Goal: Transaction & Acquisition: Purchase product/service

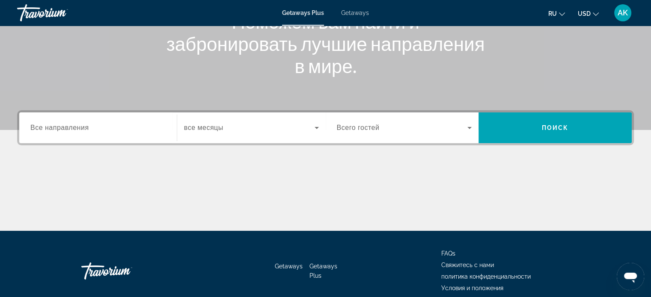
scroll to position [128, 0]
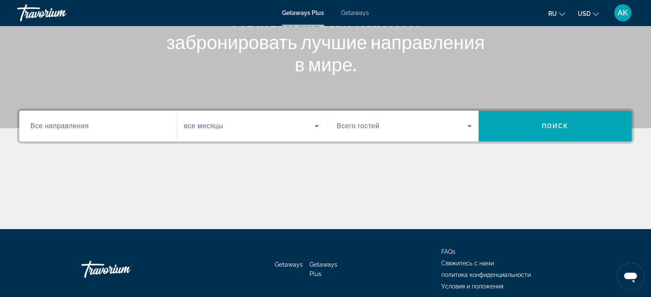
click at [241, 124] on span "Search widget" at bounding box center [249, 126] width 130 height 10
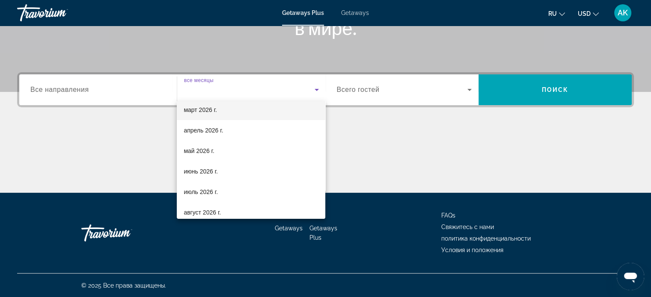
click at [204, 110] on span "март 2026 г." at bounding box center [200, 110] width 33 height 10
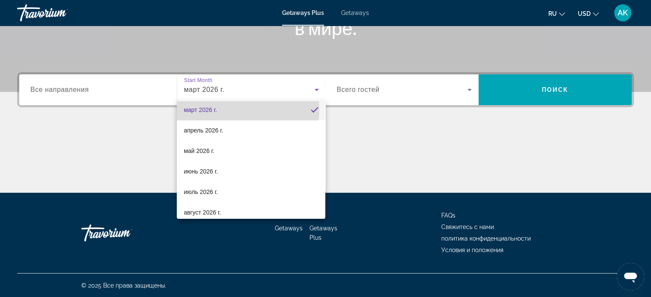
scroll to position [0, 0]
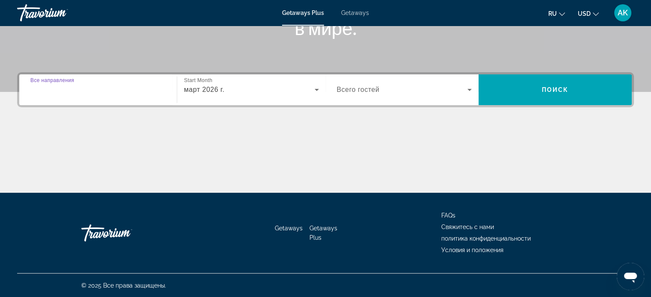
click at [125, 89] on input "Destination Все направления" at bounding box center [97, 90] width 135 height 10
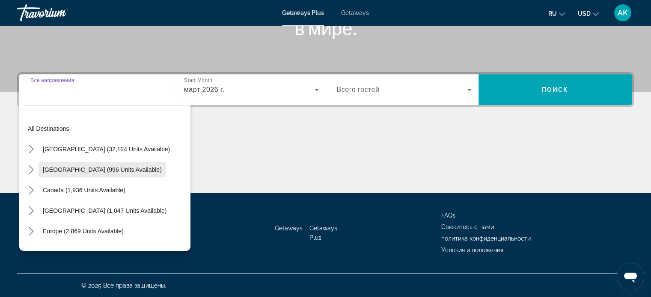
scroll to position [128, 0]
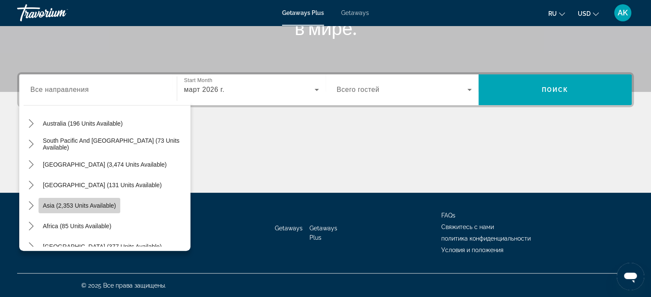
click at [94, 200] on span "Select destination: Asia (2,353 units available)" at bounding box center [80, 205] width 82 height 21
type input "**********"
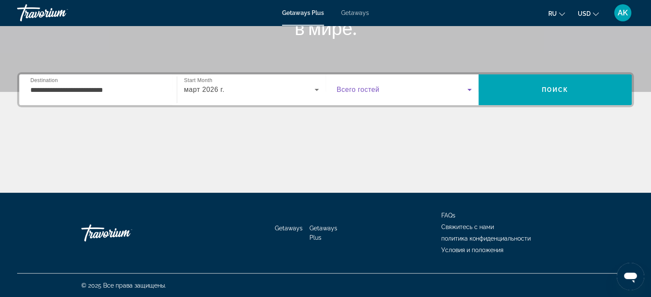
click at [424, 90] on span "Search widget" at bounding box center [402, 90] width 131 height 10
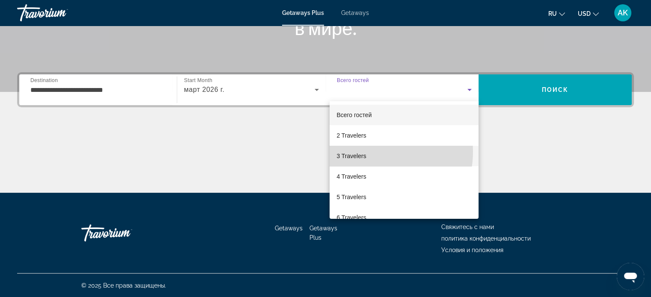
click at [368, 152] on mat-option "3 Travelers" at bounding box center [403, 156] width 149 height 21
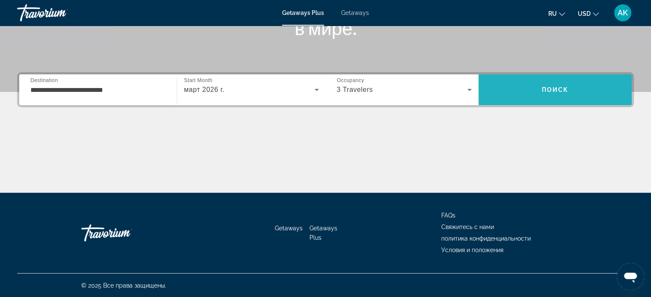
click at [568, 86] on span "Search" at bounding box center [554, 90] width 153 height 21
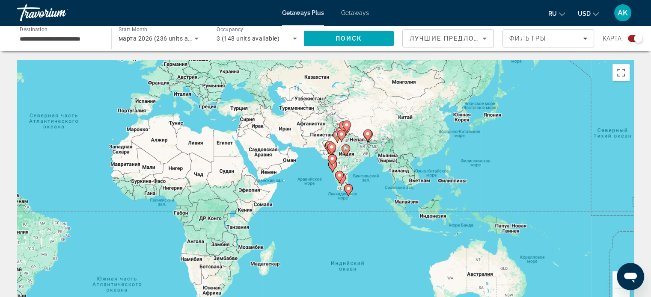
drag, startPoint x: 460, startPoint y: 183, endPoint x: 238, endPoint y: 135, distance: 227.6
click at [238, 135] on div "Чтобы активировать перетаскивание с помощью клавиатуры, нажмите Alt + Ввод. Пос…" at bounding box center [325, 188] width 616 height 257
click at [458, 157] on div "Чтобы активировать перетаскивание с помощью клавиатуры, нажмите Alt + Ввод. Пос…" at bounding box center [325, 188] width 616 height 257
drag, startPoint x: 458, startPoint y: 157, endPoint x: 427, endPoint y: 155, distance: 30.8
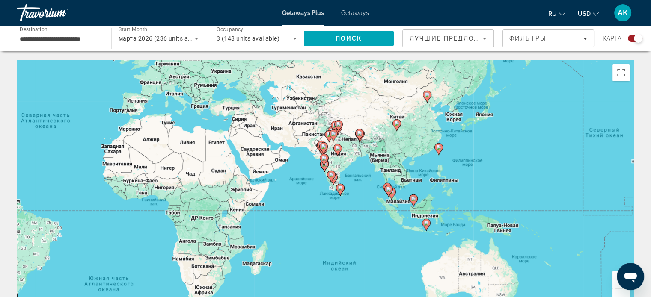
click at [584, 14] on span "USD" at bounding box center [584, 13] width 13 height 7
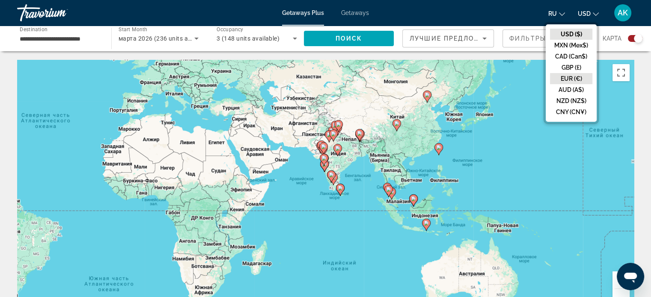
click at [573, 75] on button "EUR (€)" at bounding box center [571, 78] width 42 height 11
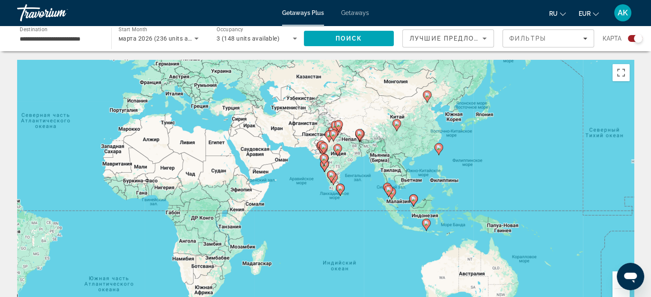
click at [453, 125] on div "Чтобы активировать перетаскивание с помощью клавиатуры, нажмите Alt + Ввод. Пос…" at bounding box center [325, 188] width 616 height 257
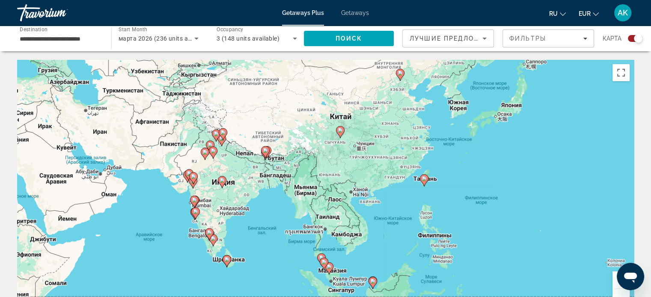
click at [452, 126] on div "Чтобы активировать перетаскивание с помощью клавиатуры, нажмите Alt + Ввод. Пос…" at bounding box center [325, 188] width 616 height 257
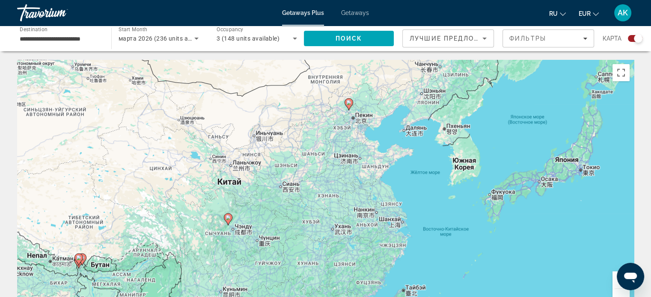
drag, startPoint x: 427, startPoint y: 99, endPoint x: 427, endPoint y: 176, distance: 77.0
click at [427, 176] on div "Чтобы активировать перетаскивание с помощью клавиатуры, нажмите Alt + Ввод. Пос…" at bounding box center [325, 188] width 616 height 257
click at [409, 147] on div "Чтобы активировать перетаскивание с помощью клавиатуры, нажмите Alt + Ввод. Пос…" at bounding box center [325, 188] width 616 height 257
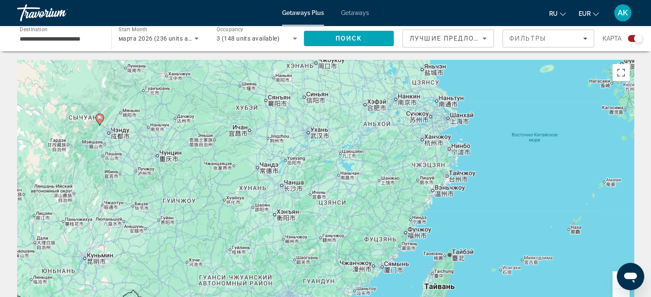
drag, startPoint x: 443, startPoint y: 211, endPoint x: 508, endPoint y: 7, distance: 214.2
click at [508, 7] on div "**********" at bounding box center [325, 148] width 651 height 297
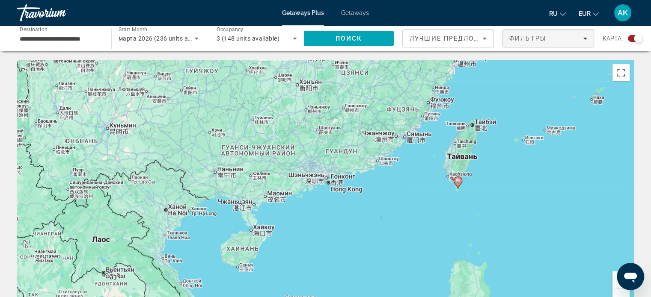
drag, startPoint x: 505, startPoint y: 148, endPoint x: 514, endPoint y: 35, distance: 112.9
click at [458, 183] on image "Main content" at bounding box center [457, 180] width 5 height 5
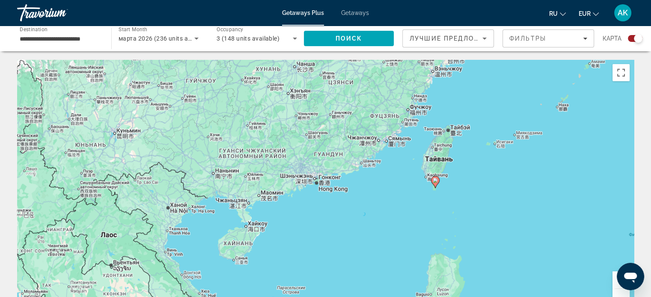
click at [458, 183] on div "Чтобы активировать перетаскивание с помощью клавиатуры, нажмите Alt + Ввод. Пос…" at bounding box center [325, 188] width 616 height 257
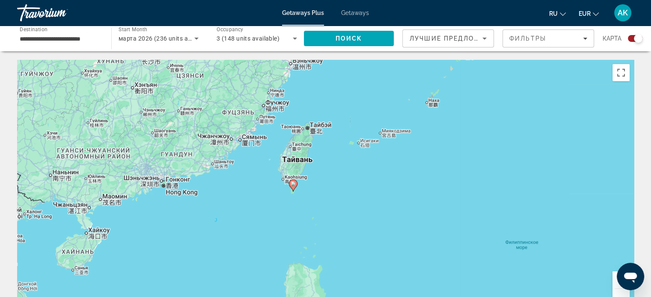
click at [292, 184] on image "Main content" at bounding box center [292, 183] width 5 height 5
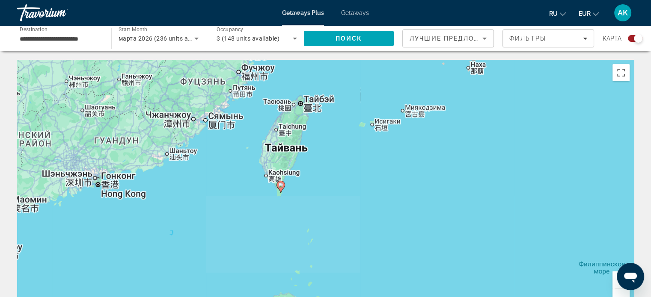
click at [292, 184] on div "Чтобы активировать перетаскивание с помощью клавиатуры, нажмите Alt + Ввод. Пос…" at bounding box center [325, 188] width 616 height 257
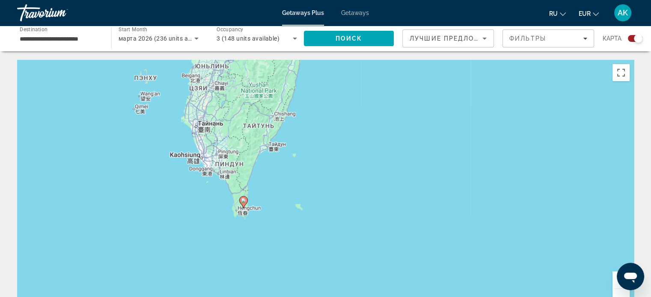
click at [243, 203] on image "Main content" at bounding box center [243, 200] width 5 height 5
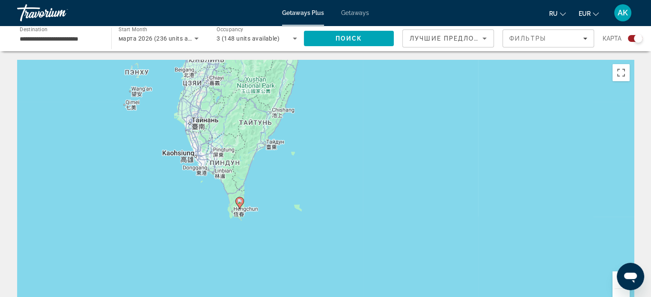
click at [244, 203] on div "Чтобы активировать перетаскивание с помощью клавиатуры, нажмите Alt + Ввод. Пос…" at bounding box center [325, 188] width 616 height 257
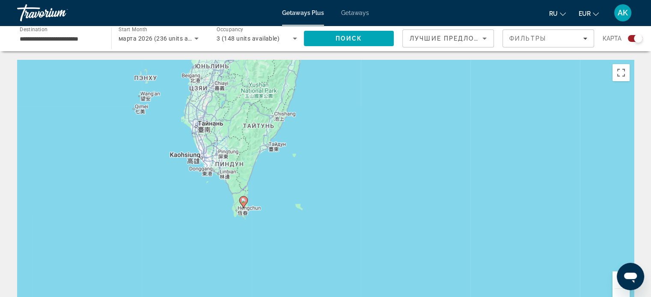
click at [244, 203] on image "Main content" at bounding box center [243, 200] width 5 height 5
click at [244, 203] on div "Чтобы активировать перетаскивание с помощью клавиатуры, нажмите Alt + Ввод. Пос…" at bounding box center [325, 188] width 616 height 257
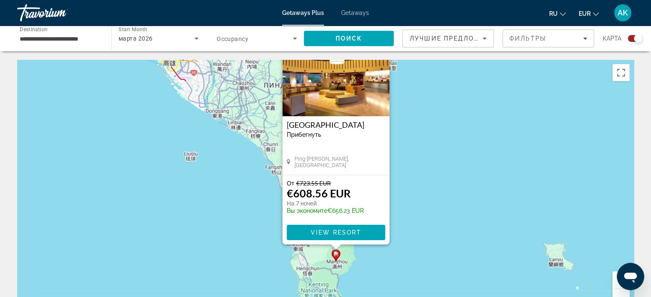
drag, startPoint x: 243, startPoint y: 163, endPoint x: 412, endPoint y: 172, distance: 169.2
click at [412, 172] on div "Чтобы активировать перетаскивание с помощью клавиатуры, нажмите Alt + Ввод. Пос…" at bounding box center [325, 188] width 616 height 257
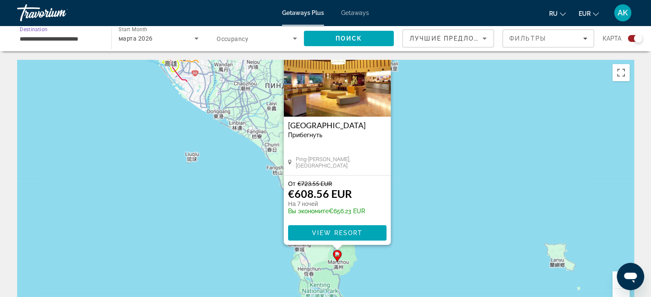
click at [77, 39] on input "**********" at bounding box center [60, 39] width 80 height 10
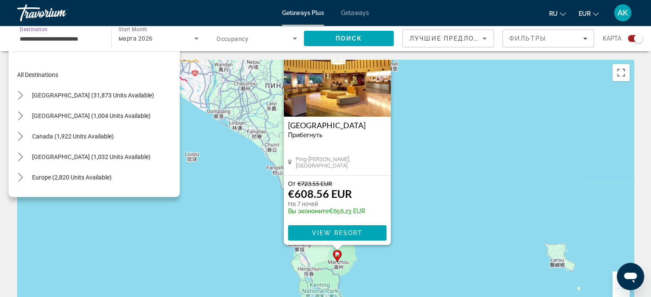
scroll to position [318, 0]
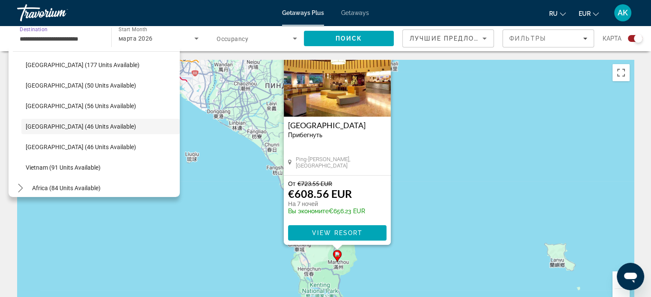
click at [79, 39] on input "**********" at bounding box center [60, 39] width 80 height 10
drag, startPoint x: 103, startPoint y: 38, endPoint x: 0, endPoint y: 33, distance: 102.8
click at [0, 33] on div "**********" at bounding box center [325, 39] width 651 height 26
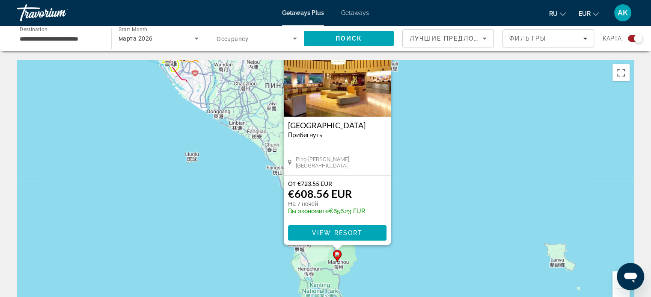
click at [99, 37] on input "**********" at bounding box center [60, 39] width 80 height 10
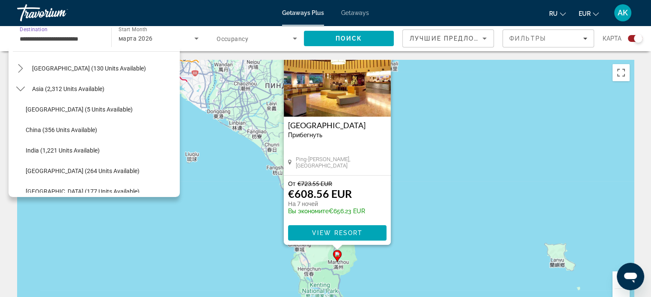
scroll to position [190, 0]
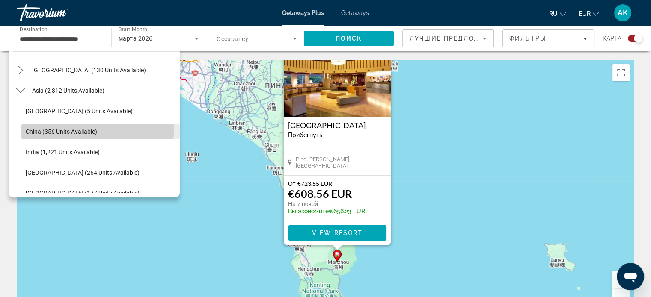
click at [74, 130] on span "China (356 units available)" at bounding box center [61, 131] width 71 height 7
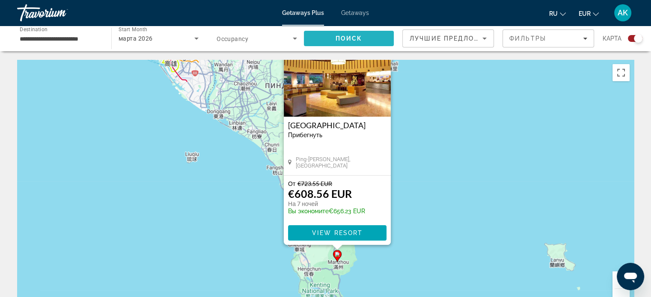
click at [371, 37] on span "Search" at bounding box center [349, 38] width 90 height 21
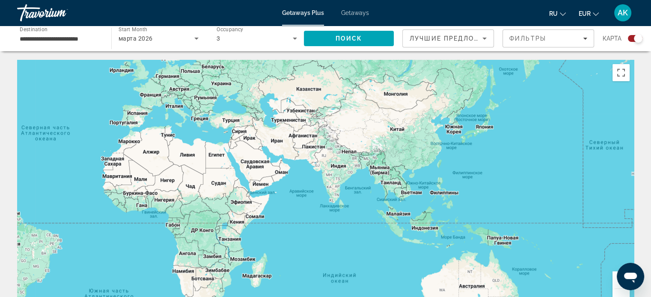
drag, startPoint x: 440, startPoint y: 169, endPoint x: 186, endPoint y: 127, distance: 257.5
click at [186, 127] on div "Main content" at bounding box center [325, 188] width 616 height 257
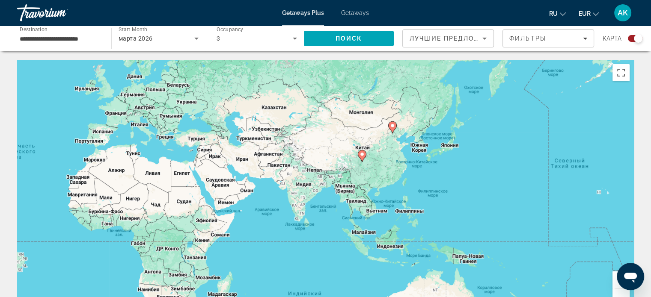
drag, startPoint x: 358, startPoint y: 143, endPoint x: 321, endPoint y: 165, distance: 43.7
click at [321, 165] on div "Чтобы активировать перетаскивание с помощью клавиатуры, нажмите Alt + Ввод. Пос…" at bounding box center [325, 188] width 616 height 257
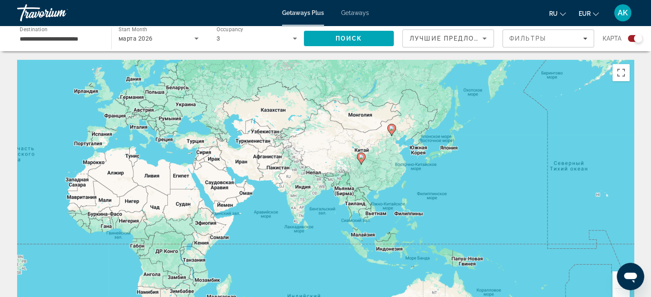
click at [407, 154] on div "Чтобы активировать перетаскивание с помощью клавиатуры, нажмите Alt + Ввод. Пос…" at bounding box center [325, 188] width 616 height 257
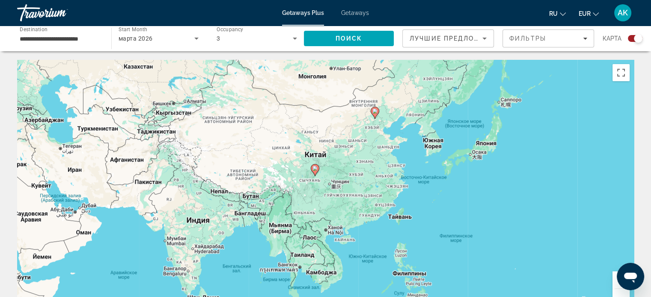
click at [88, 39] on input "**********" at bounding box center [60, 39] width 80 height 10
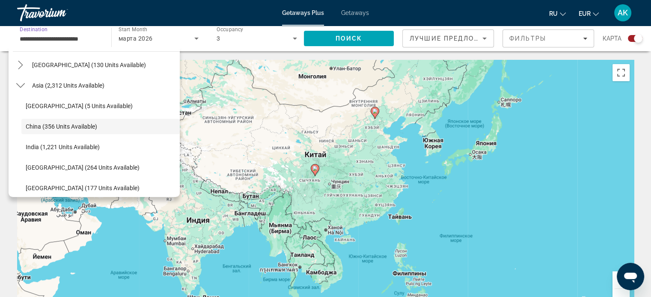
scroll to position [323, 0]
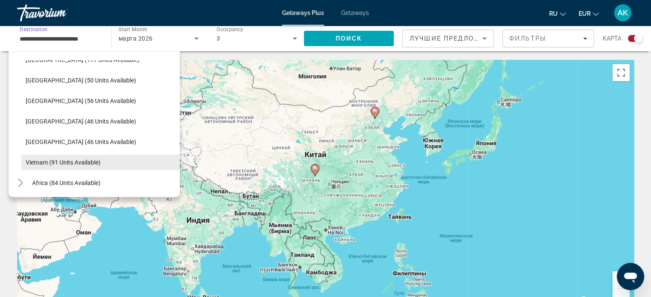
click at [63, 161] on span "Vietnam (91 units available)" at bounding box center [63, 162] width 75 height 7
type input "**********"
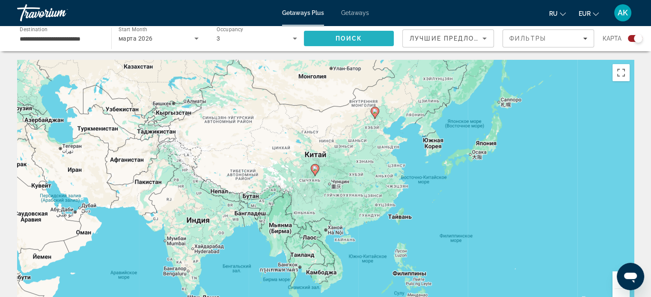
click at [344, 38] on span "Поиск" at bounding box center [348, 38] width 27 height 7
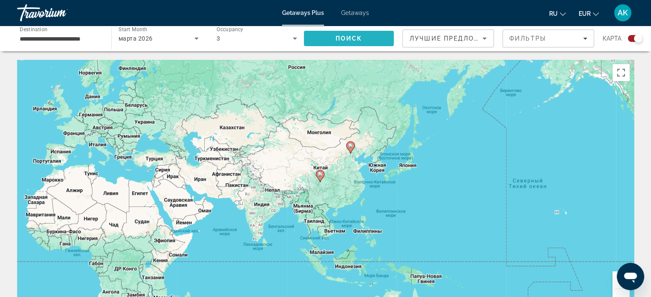
click at [358, 40] on span "Поиск" at bounding box center [348, 38] width 27 height 7
click at [60, 37] on input "**********" at bounding box center [60, 39] width 80 height 10
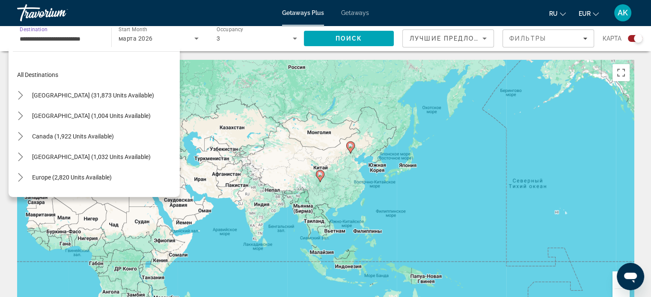
click at [60, 37] on input "**********" at bounding box center [60, 39] width 80 height 10
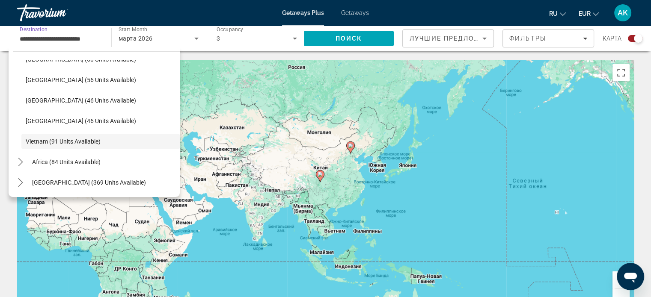
click at [29, 41] on input "**********" at bounding box center [60, 39] width 80 height 10
drag, startPoint x: 289, startPoint y: 124, endPoint x: 278, endPoint y: 122, distance: 11.3
click at [287, 123] on div "Чтобы активировать перетаскивание с помощью клавиатуры, нажмите Alt + Ввод. Пос…" at bounding box center [325, 188] width 616 height 257
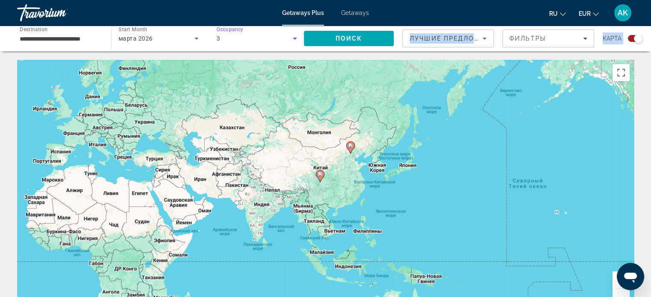
drag, startPoint x: 250, startPoint y: 41, endPoint x: 225, endPoint y: 41, distance: 25.2
click at [250, 63] on div "**********" at bounding box center [325, 232] width 651 height 344
click at [218, 36] on span "3" at bounding box center [217, 38] width 3 height 7
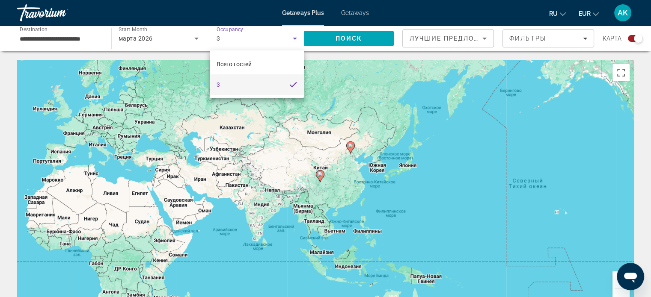
click at [273, 80] on mat-option "3" at bounding box center [257, 84] width 94 height 21
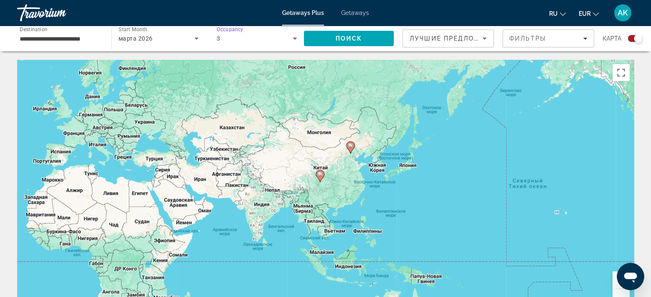
click at [291, 36] on icon "Search widget" at bounding box center [295, 38] width 10 height 10
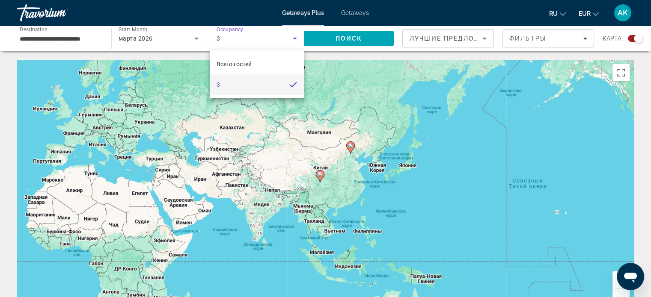
click at [470, 38] on div at bounding box center [325, 148] width 651 height 297
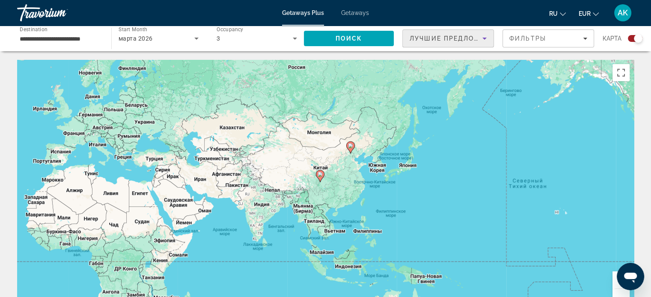
click at [470, 38] on span "Лучшие предложения" at bounding box center [454, 38] width 91 height 7
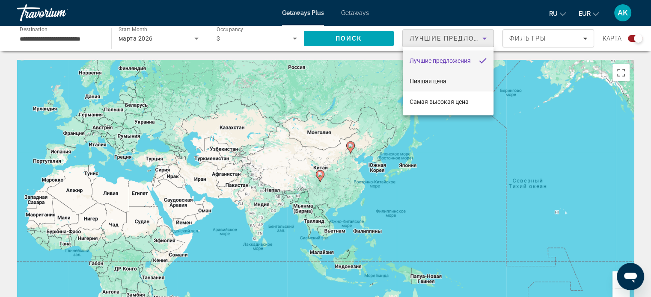
click at [445, 82] on span "Низшая цена" at bounding box center [427, 81] width 37 height 7
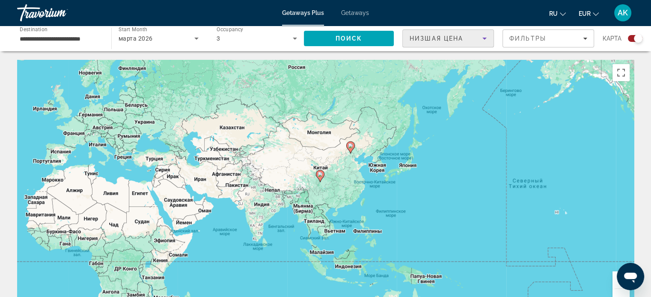
click at [477, 38] on div "Низшая цена" at bounding box center [445, 38] width 73 height 10
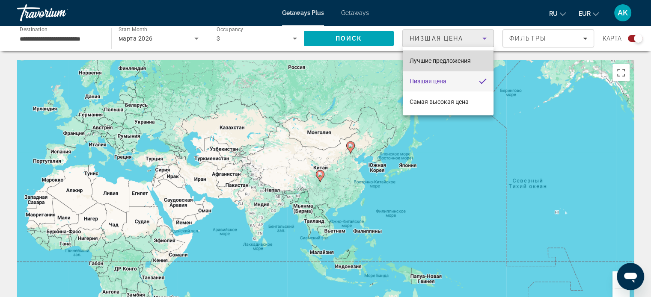
click at [445, 62] on span "Лучшие предложения" at bounding box center [439, 60] width 61 height 7
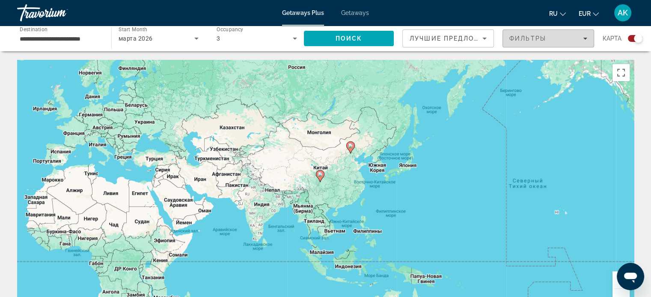
click at [556, 39] on div "Фильтры" at bounding box center [548, 38] width 78 height 7
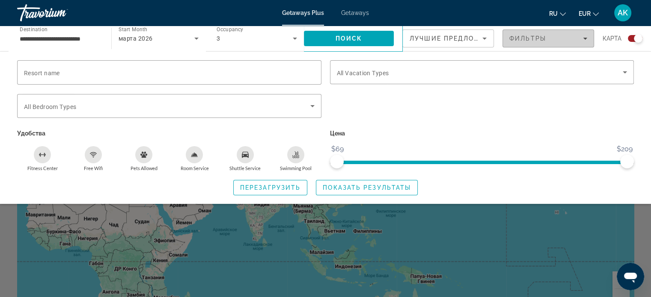
click at [556, 39] on div "Фильтры" at bounding box center [548, 38] width 78 height 7
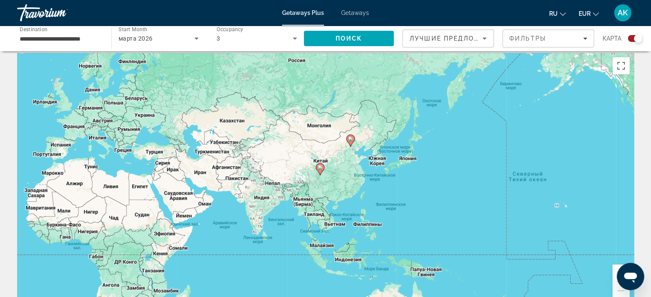
scroll to position [0, 0]
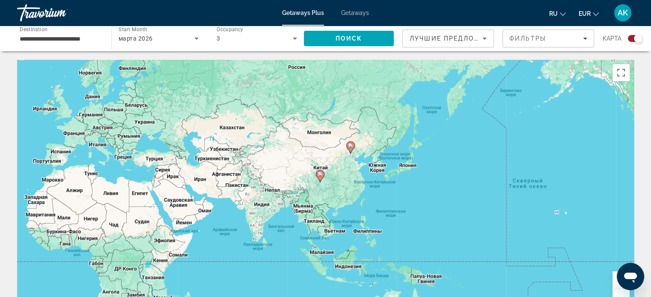
click at [33, 39] on input "**********" at bounding box center [60, 39] width 80 height 10
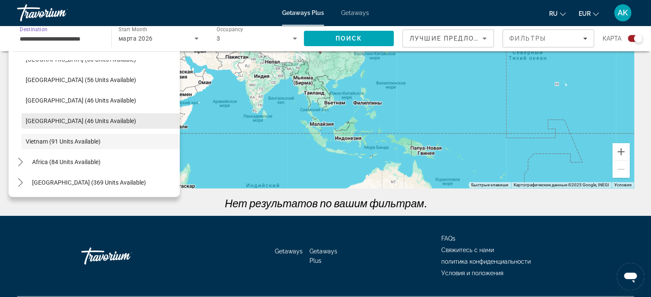
scroll to position [216, 0]
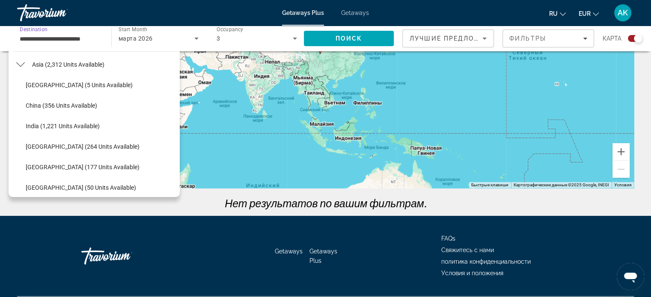
click at [353, 12] on span "Getaways" at bounding box center [355, 12] width 28 height 7
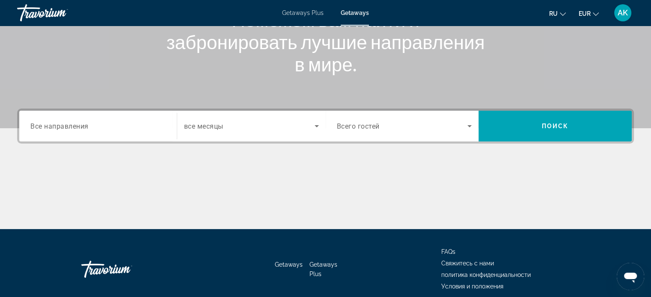
click at [135, 128] on input "Destination Все направления" at bounding box center [97, 126] width 135 height 10
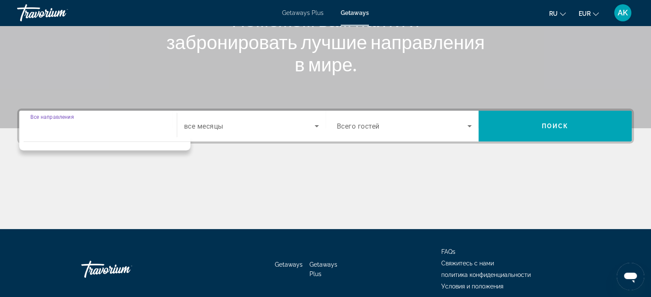
scroll to position [165, 0]
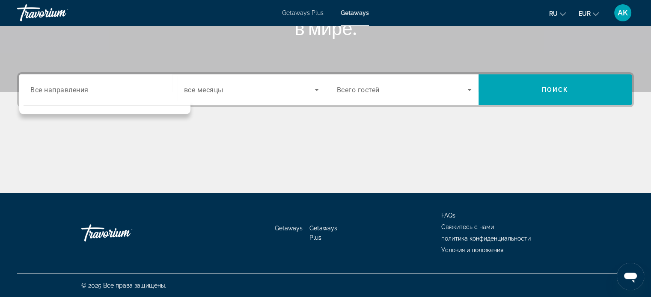
click at [228, 95] on div "Search widget" at bounding box center [251, 90] width 135 height 24
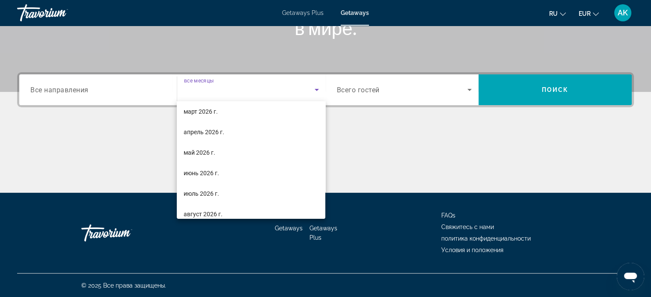
scroll to position [128, 0]
click at [212, 113] on span "март 2026 г." at bounding box center [201, 110] width 34 height 10
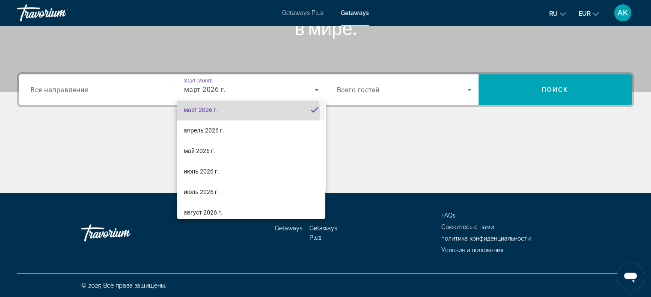
scroll to position [0, 0]
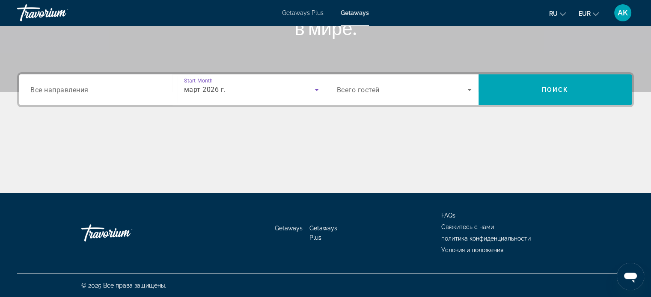
click at [446, 93] on span "Search widget" at bounding box center [402, 90] width 131 height 10
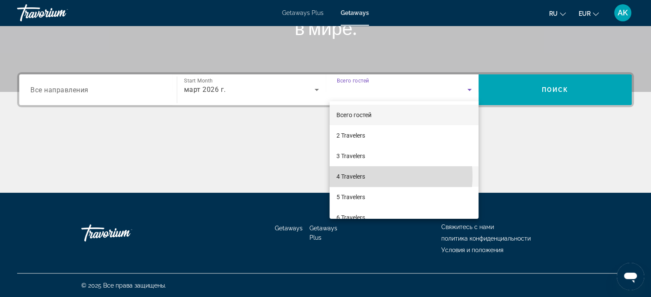
click at [361, 176] on span "4 Travelers" at bounding box center [350, 177] width 29 height 10
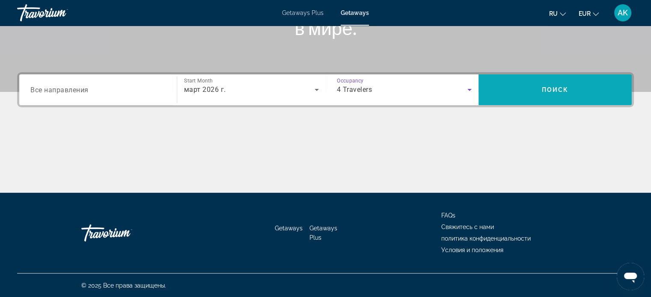
click at [562, 86] on span "Поиск" at bounding box center [555, 89] width 27 height 7
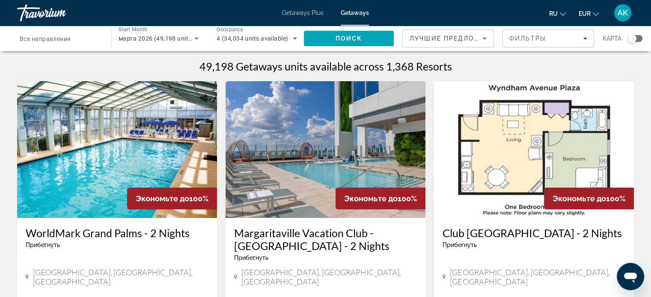
click at [633, 37] on div "Search widget" at bounding box center [632, 38] width 9 height 9
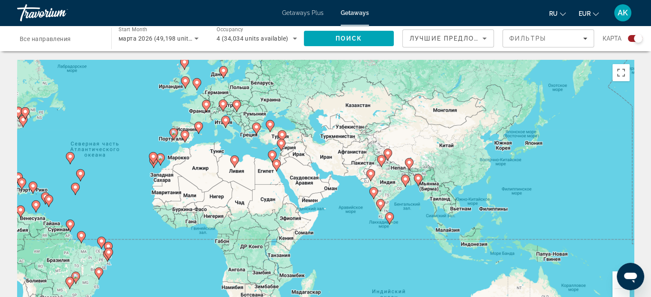
drag, startPoint x: 445, startPoint y: 188, endPoint x: 238, endPoint y: 161, distance: 208.3
click at [238, 161] on div "Чтобы активировать перетаскивание с помощью клавиатуры, нажмите Alt + Ввод. Пос…" at bounding box center [325, 188] width 616 height 257
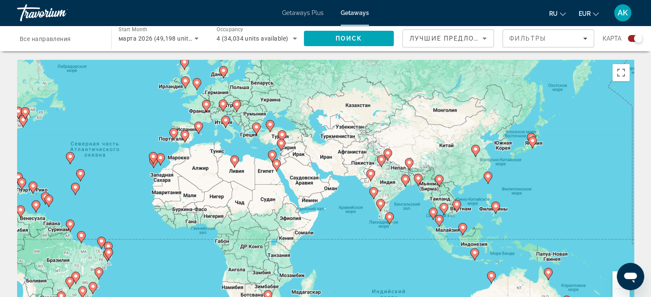
click at [414, 186] on gmp-advanced-marker "Main content" at bounding box center [418, 180] width 9 height 13
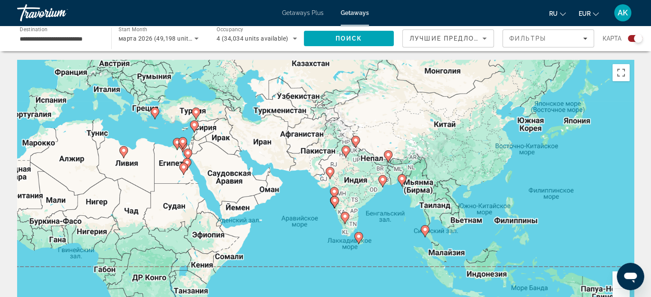
click at [414, 186] on div "Чтобы активировать перетаскивание с помощью клавиатуры, нажмите Alt + Ввод. Пос…" at bounding box center [325, 188] width 616 height 257
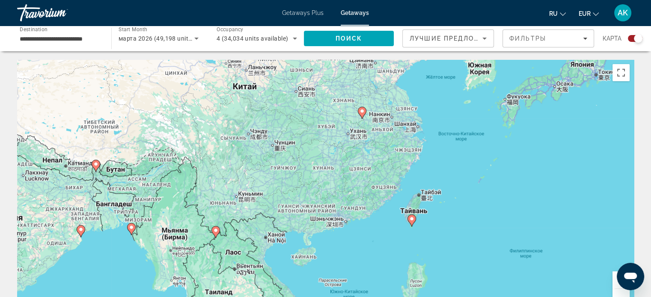
drag, startPoint x: 498, startPoint y: 201, endPoint x: 246, endPoint y: 247, distance: 255.7
click at [246, 247] on div "Чтобы активировать перетаскивание с помощью клавиатуры, нажмите Alt + Ввод. Пос…" at bounding box center [325, 188] width 616 height 257
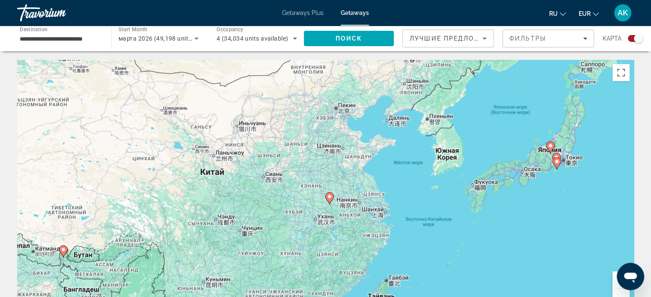
drag, startPoint x: 410, startPoint y: 114, endPoint x: 377, endPoint y: 200, distance: 91.5
click at [377, 200] on div "Чтобы активировать перетаскивание с помощью клавиатуры, нажмите Alt + Ввод. Пос…" at bounding box center [325, 188] width 616 height 257
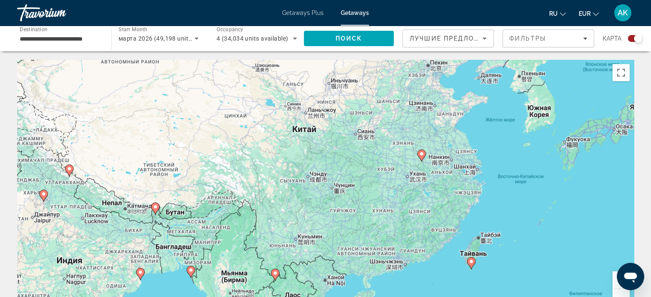
drag, startPoint x: 406, startPoint y: 126, endPoint x: 498, endPoint y: 87, distance: 99.3
click at [498, 87] on div "Чтобы активировать перетаскивание с помощью клавиатуры, нажмите Alt + Ввод. Пос…" at bounding box center [325, 188] width 616 height 257
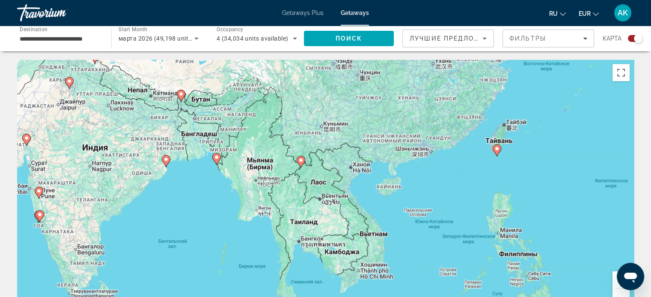
drag, startPoint x: 483, startPoint y: 181, endPoint x: 497, endPoint y: 118, distance: 64.5
click at [497, 118] on div "Чтобы активировать перетаскивание с помощью клавиатуры, нажмите Alt + Ввод. Пос…" at bounding box center [325, 188] width 616 height 257
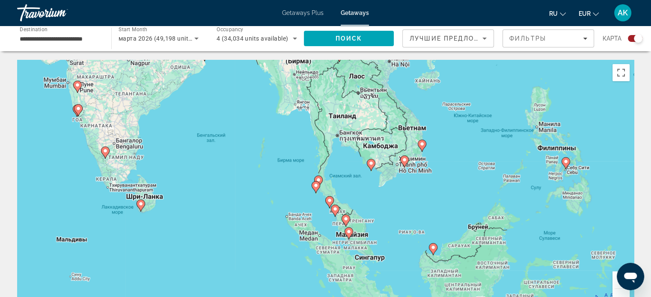
drag, startPoint x: 391, startPoint y: 212, endPoint x: 432, endPoint y: 103, distance: 116.2
click at [432, 103] on div "Чтобы активировать перетаскивание с помощью клавиатуры, нажмите Alt + Ввод. Пос…" at bounding box center [325, 188] width 616 height 257
click at [423, 145] on image "Main content" at bounding box center [421, 144] width 5 height 5
type input "**********"
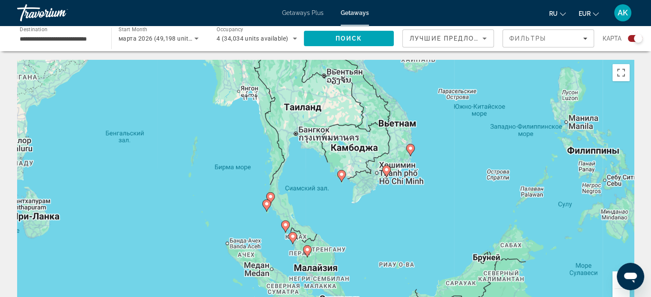
click at [423, 145] on div "Чтобы активировать перетаскивание с помощью клавиатуры, нажмите Alt + Ввод. Пос…" at bounding box center [325, 188] width 616 height 257
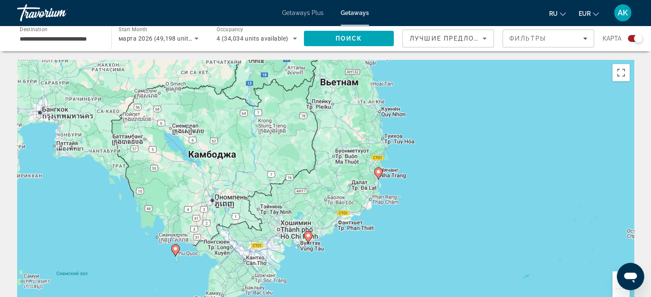
click at [382, 175] on gmp-advanced-marker "Main content" at bounding box center [378, 173] width 9 height 13
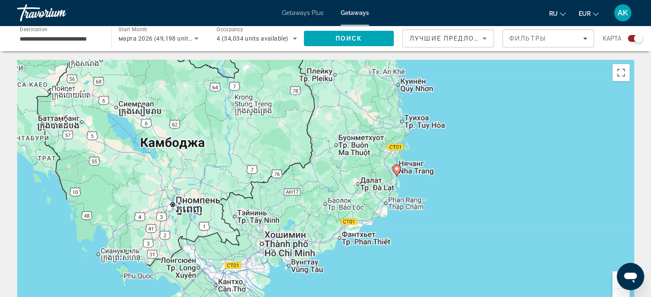
click at [382, 175] on div "Для навигации используйте клавиши со стрелками. Чтобы активировать перетаскиван…" at bounding box center [325, 188] width 616 height 257
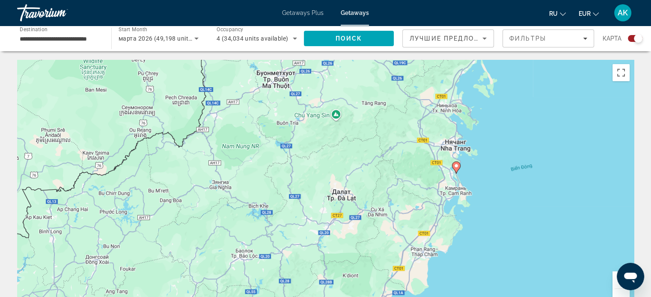
click at [455, 168] on image "Main content" at bounding box center [455, 165] width 5 height 5
click at [455, 168] on div "Чтобы активировать перетаскивание с помощью клавиатуры, нажмите Alt + Ввод. Пос…" at bounding box center [325, 188] width 616 height 257
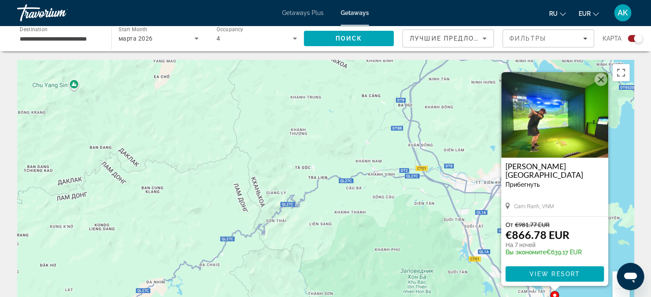
click at [625, 195] on div "Чтобы активировать перетаскивание с помощью клавиатуры, нажмите Alt + Ввод. Пос…" at bounding box center [325, 188] width 616 height 257
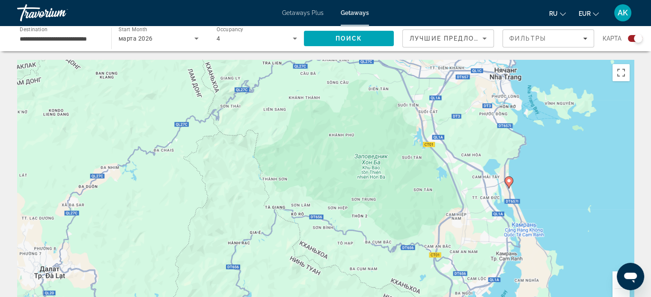
drag, startPoint x: 489, startPoint y: 181, endPoint x: 446, endPoint y: 89, distance: 102.0
click at [444, 65] on div "Чтобы активировать перетаскивание с помощью клавиатуры, нажмите Alt + Ввод. Пос…" at bounding box center [325, 188] width 616 height 257
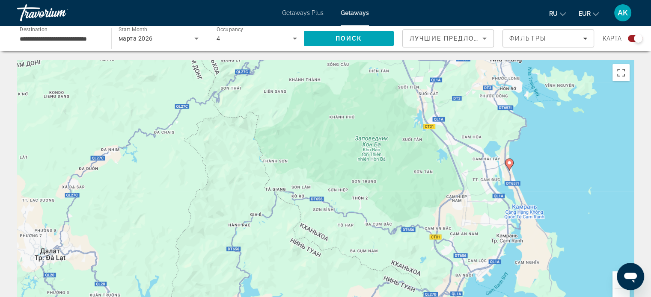
click at [527, 169] on div "Чтобы активировать перетаскивание с помощью клавиатуры, нажмите Alt + Ввод. Пос…" at bounding box center [325, 188] width 616 height 257
click at [526, 169] on div "Чтобы активировать перетаскивание с помощью клавиатуры, нажмите Alt + Ввод. Пос…" at bounding box center [325, 188] width 616 height 257
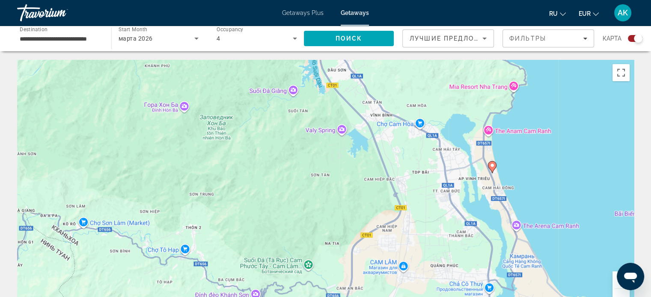
click at [512, 171] on div "Чтобы активировать перетаскивание с помощью клавиатуры, нажмите Alt + Ввод. Пос…" at bounding box center [325, 188] width 616 height 257
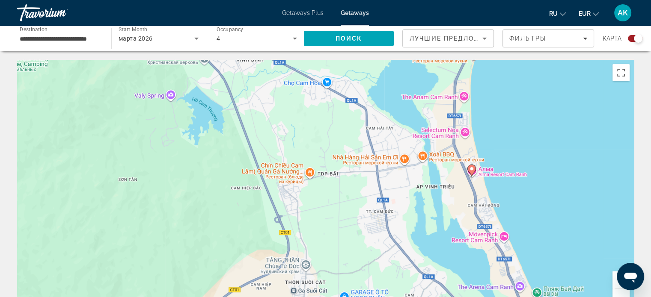
click at [512, 171] on div "Чтобы активировать перетаскивание с помощью клавиатуры, нажмите Alt + Ввод. Пос…" at bounding box center [325, 188] width 616 height 257
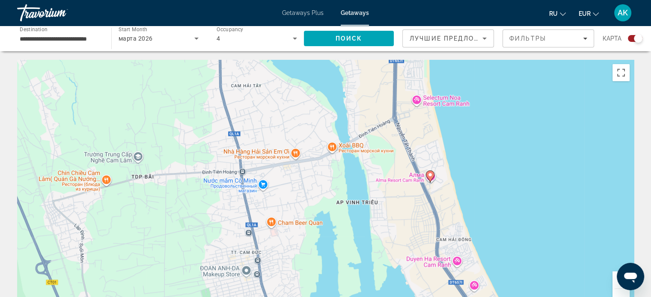
click at [430, 176] on image "Main content" at bounding box center [429, 174] width 5 height 5
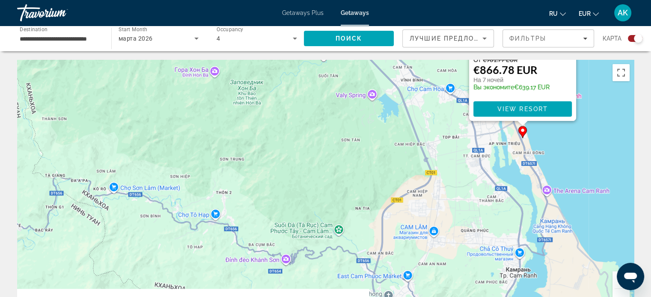
drag, startPoint x: 486, startPoint y: 240, endPoint x: 639, endPoint y: 74, distance: 225.2
click at [651, 68] on html "**********" at bounding box center [325, 148] width 651 height 297
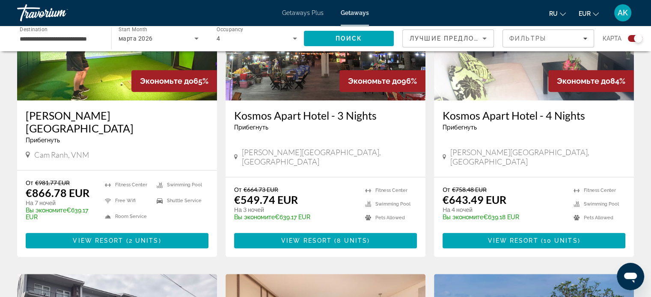
scroll to position [385, 0]
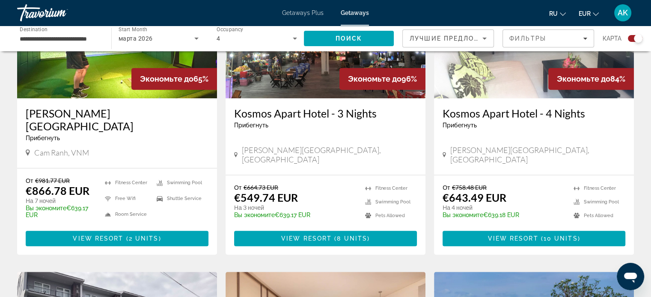
click at [373, 82] on span "Экономьте до" at bounding box center [374, 78] width 53 height 9
click at [58, 112] on h3 "[PERSON_NAME][GEOGRAPHIC_DATA]" at bounding box center [117, 120] width 183 height 26
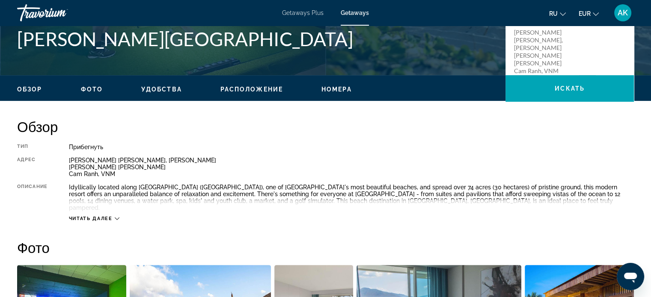
scroll to position [257, 0]
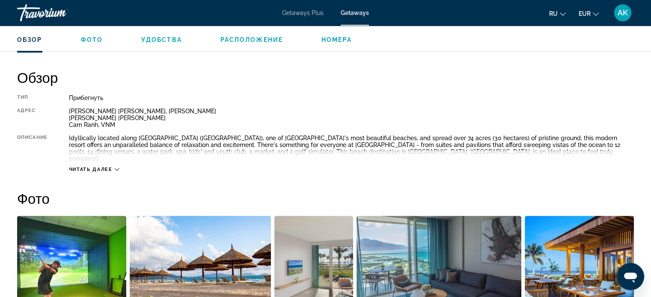
click at [98, 167] on span "Читать далее" at bounding box center [91, 170] width 44 height 6
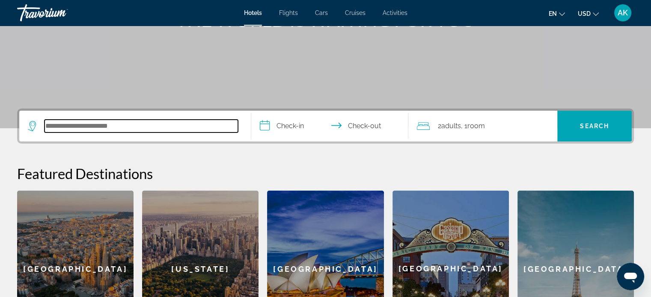
click at [148, 130] on input "Search hotel destination" at bounding box center [140, 126] width 193 height 13
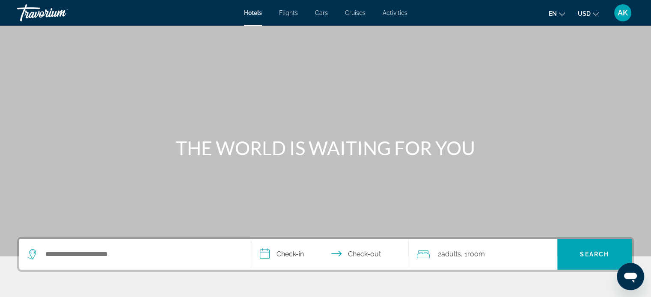
click at [555, 10] on span "en" at bounding box center [552, 13] width 8 height 7
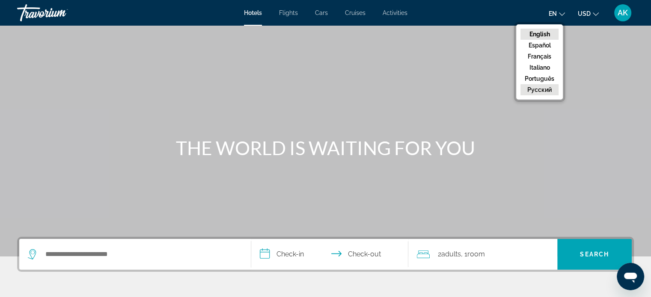
click at [543, 89] on button "русский" at bounding box center [539, 89] width 38 height 11
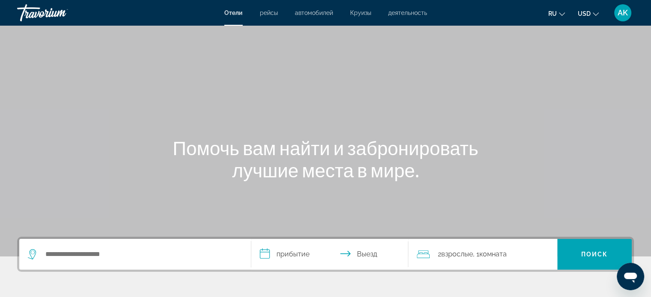
click at [590, 14] on span "USD" at bounding box center [584, 13] width 13 height 7
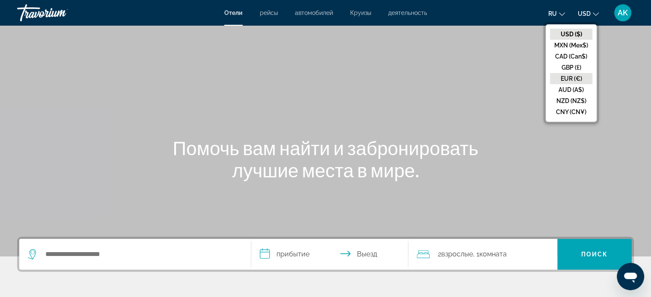
click at [567, 77] on button "EUR (€)" at bounding box center [571, 78] width 42 height 11
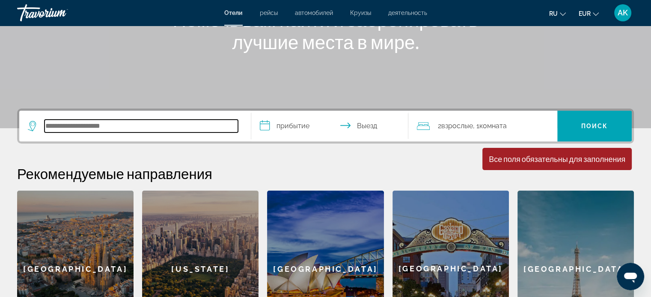
click at [193, 124] on input "Search hotel destination" at bounding box center [140, 126] width 193 height 13
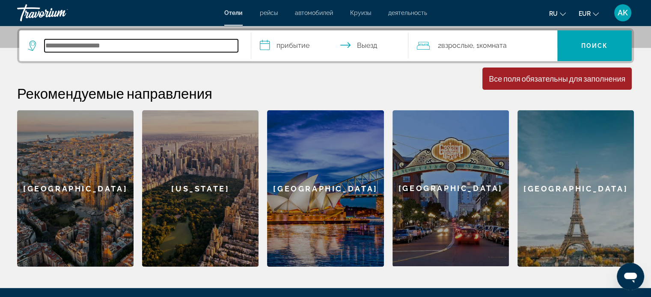
scroll to position [209, 0]
type input "*"
drag, startPoint x: 84, startPoint y: 43, endPoint x: 0, endPoint y: 44, distance: 84.3
click at [0, 44] on div "**********" at bounding box center [325, 147] width 651 height 239
type input "*"
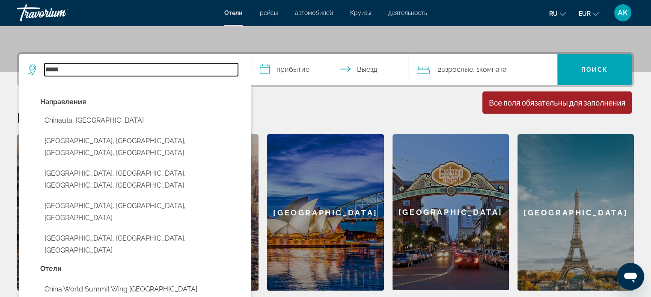
scroll to position [176, 0]
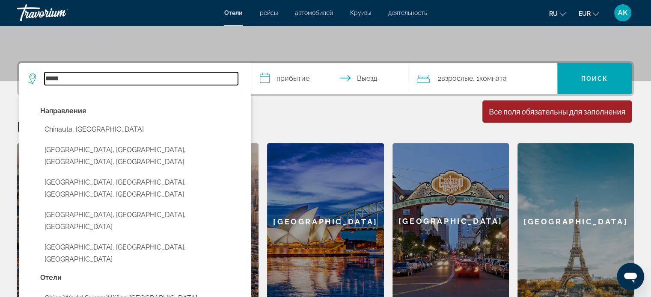
drag, startPoint x: 80, startPoint y: 77, endPoint x: 8, endPoint y: 79, distance: 71.9
click at [8, 79] on div "**********" at bounding box center [325, 180] width 651 height 239
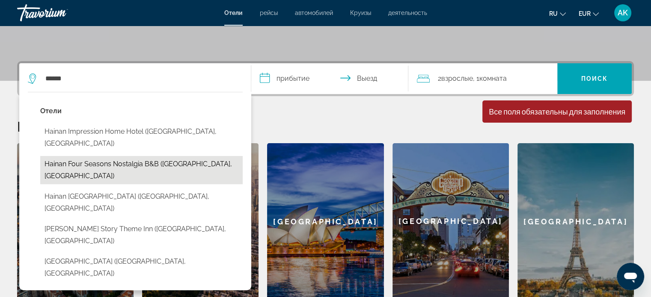
click at [79, 156] on button "Hainan Four Seasons Nostalgia B&B (Sanya, CN)" at bounding box center [141, 170] width 202 height 28
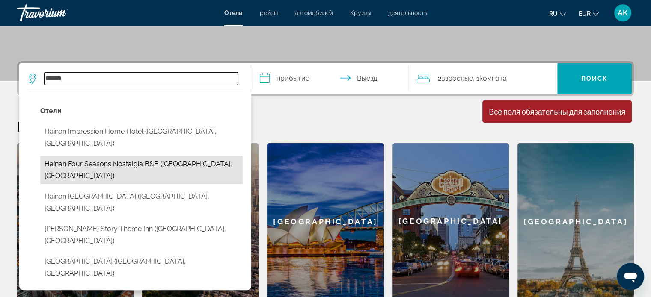
type input "**********"
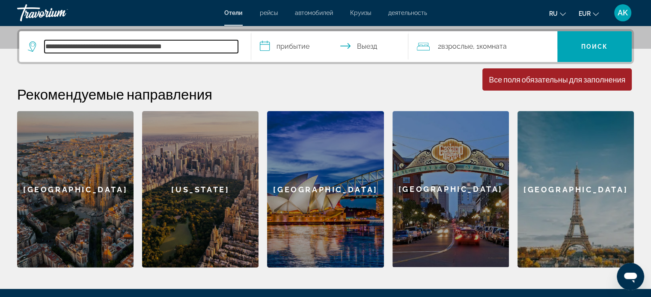
scroll to position [209, 0]
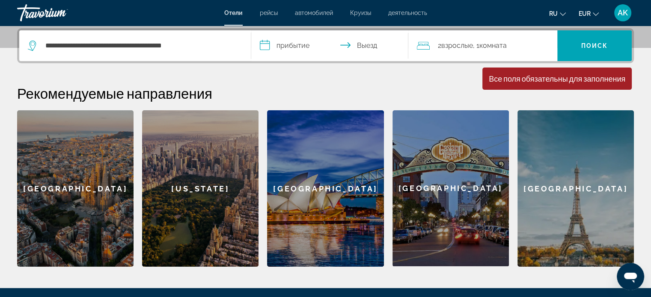
click at [300, 45] on input "**********" at bounding box center [331, 46] width 161 height 33
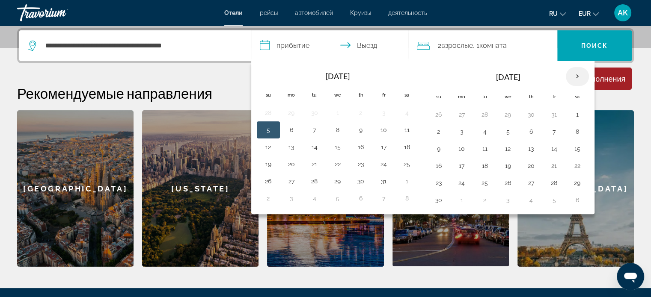
click at [573, 75] on th "Next month" at bounding box center [577, 76] width 23 height 19
click at [572, 75] on th "Next month" at bounding box center [577, 76] width 23 height 19
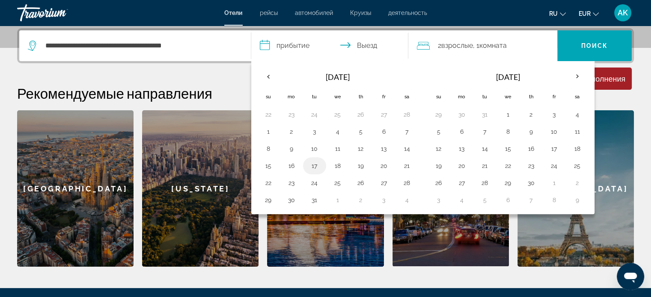
drag, startPoint x: 269, startPoint y: 147, endPoint x: 316, endPoint y: 156, distance: 47.5
click at [270, 146] on button "8" at bounding box center [268, 149] width 14 height 12
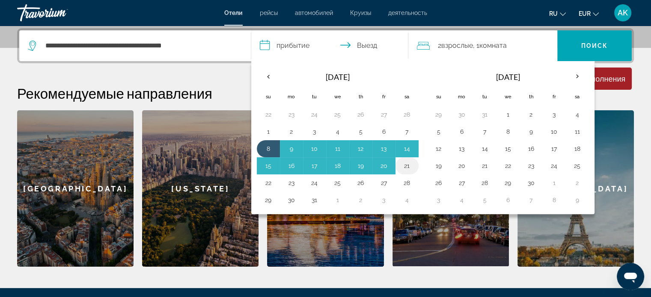
click at [405, 163] on button "21" at bounding box center [407, 166] width 14 height 12
type input "**********"
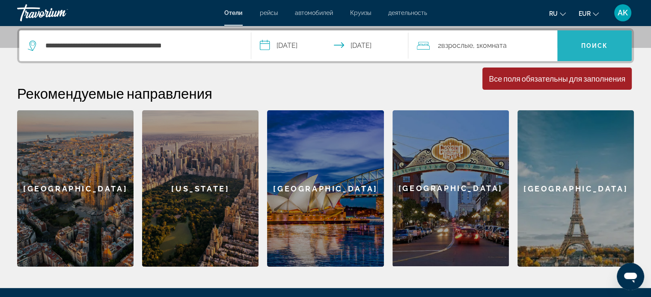
click at [589, 44] on span "Поиск" at bounding box center [594, 45] width 27 height 7
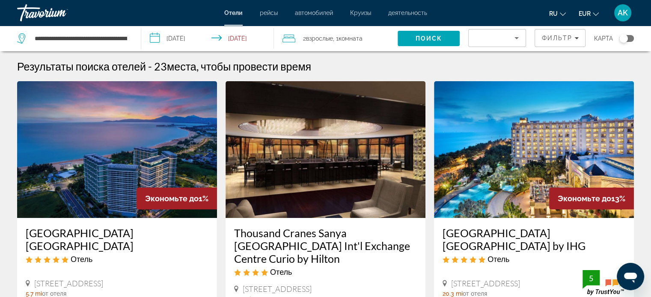
click at [626, 35] on div "Toggle map" at bounding box center [626, 38] width 15 height 7
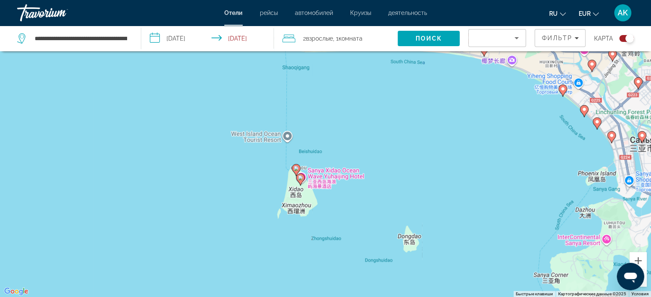
drag, startPoint x: 315, startPoint y: 246, endPoint x: 363, endPoint y: 54, distance: 198.0
click at [363, 53] on div "Чтобы активировать перетаскивание с помощью клавиатуры, нажмите Alt + Ввод. Пос…" at bounding box center [325, 148] width 651 height 297
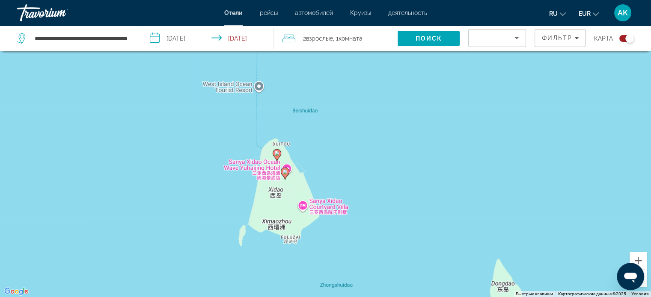
click at [285, 169] on image "Main content" at bounding box center [284, 171] width 5 height 5
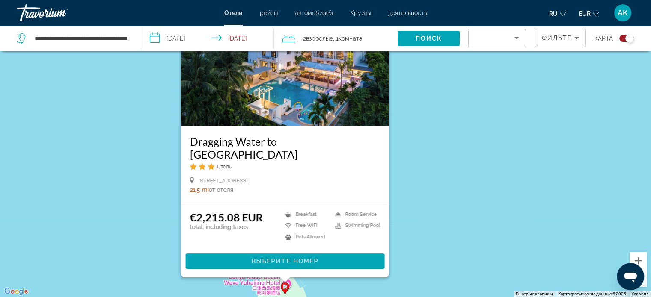
click at [419, 213] on div "Чтобы активировать перетаскивание с помощью клавиатуры, нажмите Alt + Ввод. Пос…" at bounding box center [325, 148] width 651 height 297
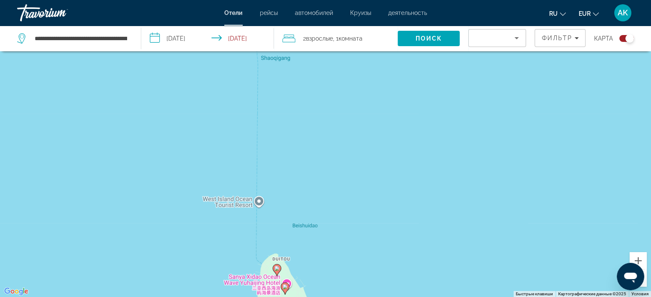
click at [275, 269] on image "Main content" at bounding box center [276, 268] width 5 height 5
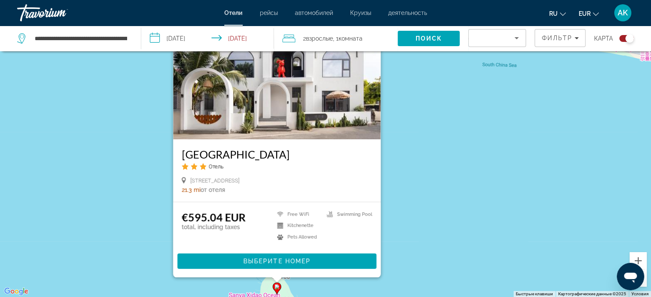
click at [409, 200] on div "Чтобы активировать перетаскивание с помощью клавиатуры, нажмите Alt + Ввод. Пос…" at bounding box center [325, 148] width 651 height 297
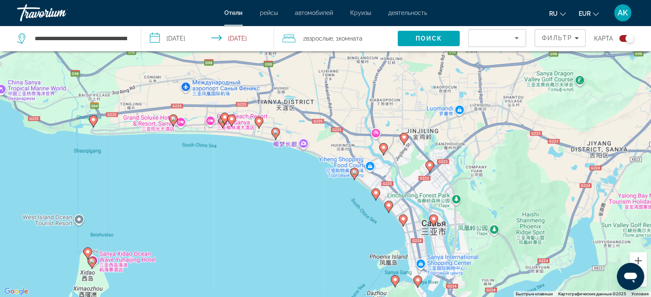
drag, startPoint x: 510, startPoint y: 217, endPoint x: 300, endPoint y: 222, distance: 209.7
click at [300, 222] on div "Чтобы активировать перетаскивание с помощью клавиатуры, нажмите Alt + Ввод. Пос…" at bounding box center [325, 148] width 651 height 297
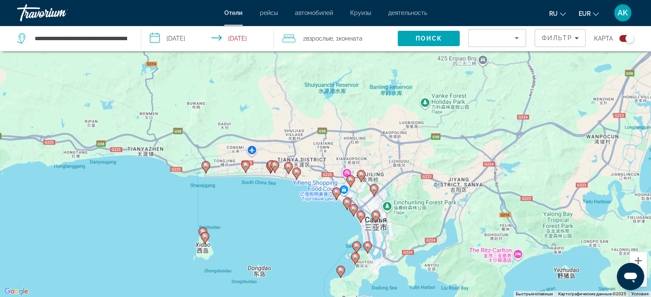
click at [339, 270] on image "Main content" at bounding box center [340, 270] width 5 height 5
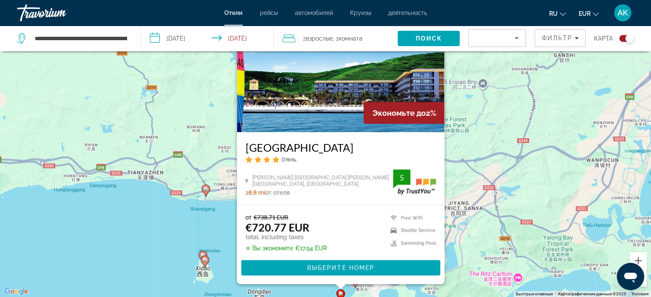
click at [182, 224] on div "Чтобы активировать перетаскивание с помощью клавиатуры, нажмите Alt + Ввод. Пос…" at bounding box center [325, 148] width 651 height 297
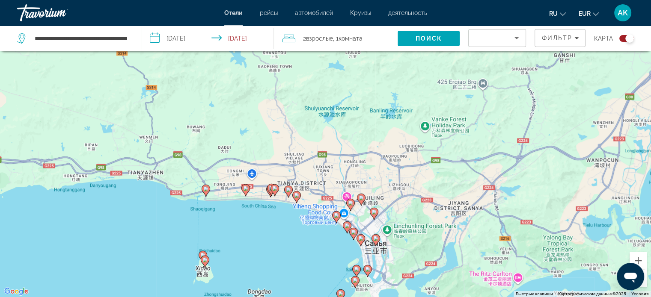
click at [366, 271] on image "Main content" at bounding box center [367, 269] width 5 height 5
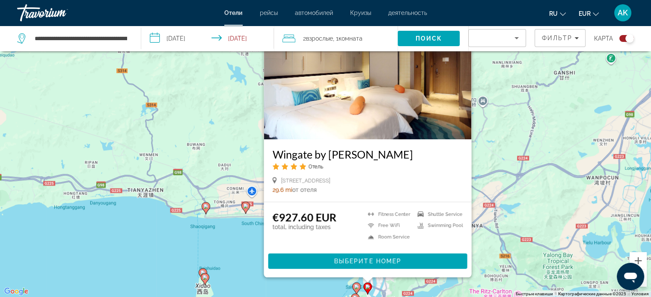
click at [192, 229] on div "Чтобы активировать перетаскивание с помощью клавиатуры, нажмите Alt + Ввод. Пос…" at bounding box center [325, 148] width 651 height 297
click at [120, 231] on div "Чтобы активировать перетаскивание с помощью клавиатуры, нажмите Alt + Ввод. Пос…" at bounding box center [325, 148] width 651 height 297
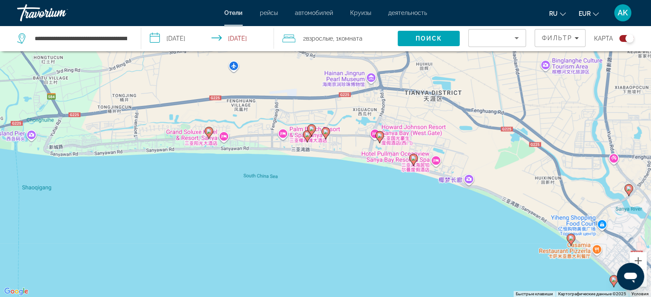
drag, startPoint x: 236, startPoint y: 190, endPoint x: 524, endPoint y: 227, distance: 290.7
click at [524, 227] on div "Чтобы активировать перетаскивание с помощью клавиатуры, нажмите Alt + Ввод. Пос…" at bounding box center [325, 148] width 651 height 297
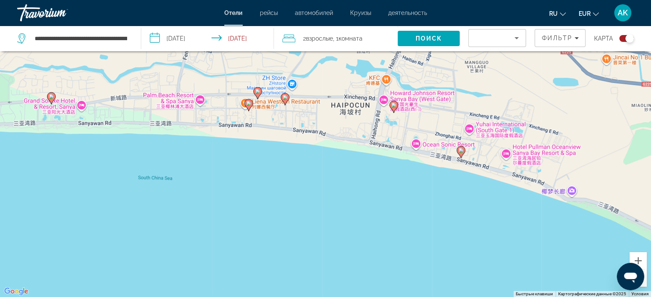
click at [249, 103] on image "Main content" at bounding box center [248, 103] width 5 height 5
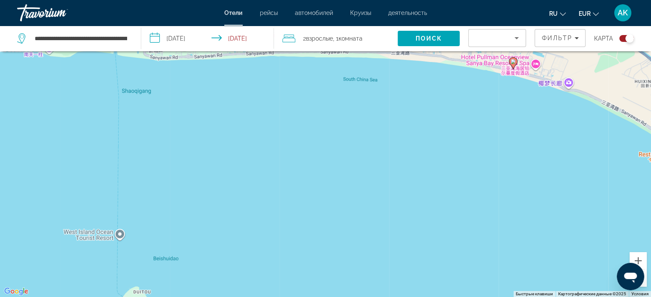
drag, startPoint x: 327, startPoint y: 261, endPoint x: 426, endPoint y: 67, distance: 217.7
click at [426, 67] on div "Чтобы активировать перетаскивание с помощью клавиатуры, нажмите Alt + Ввод. Пос…" at bounding box center [325, 148] width 651 height 297
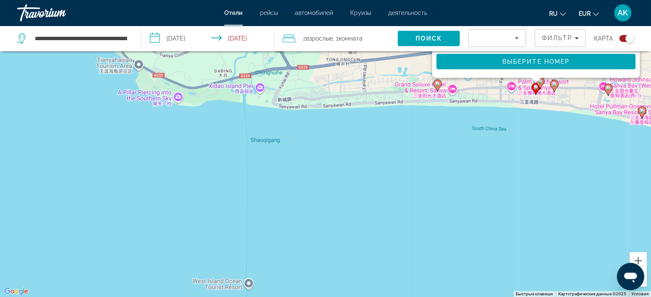
drag, startPoint x: 269, startPoint y: 94, endPoint x: 350, endPoint y: 130, distance: 89.0
click at [350, 130] on div "Чтобы активировать перетаскивание с помощью клавиатуры, нажмите Alt + Ввод. Пос…" at bounding box center [325, 148] width 651 height 297
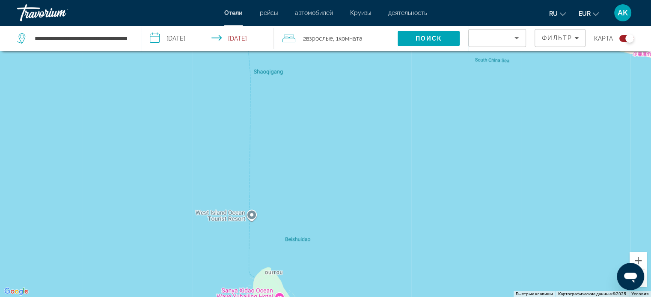
click at [251, 217] on div "Чтобы активировать перетаскивание с помощью клавиатуры, нажмите Alt + Ввод. Пос…" at bounding box center [325, 148] width 651 height 297
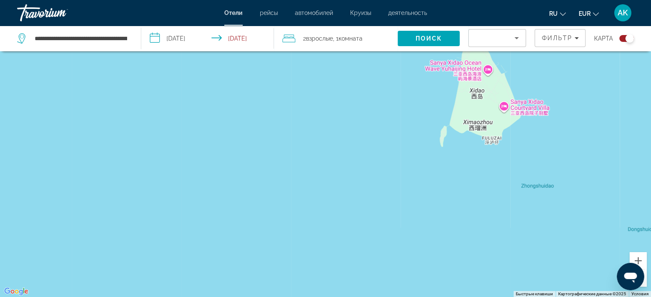
drag, startPoint x: 392, startPoint y: 217, endPoint x: 605, endPoint y: -20, distance: 319.0
click at [605, 0] on html "**********" at bounding box center [325, 97] width 651 height 297
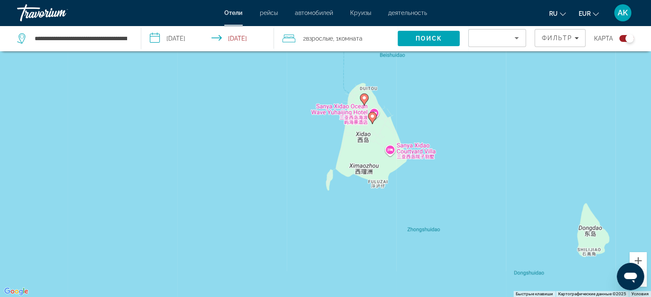
drag, startPoint x: 440, startPoint y: 127, endPoint x: 342, endPoint y: 162, distance: 103.7
click at [342, 162] on div "Чтобы активировать перетаскивание с помощью клавиатуры, нажмите Alt + Ввод. Пос…" at bounding box center [325, 148] width 651 height 297
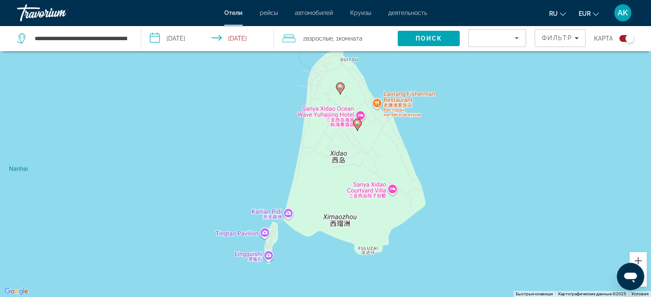
click at [378, 103] on div "Чтобы активировать перетаскивание с помощью клавиатуры, нажмите Alt + Ввод. Пос…" at bounding box center [325, 148] width 651 height 297
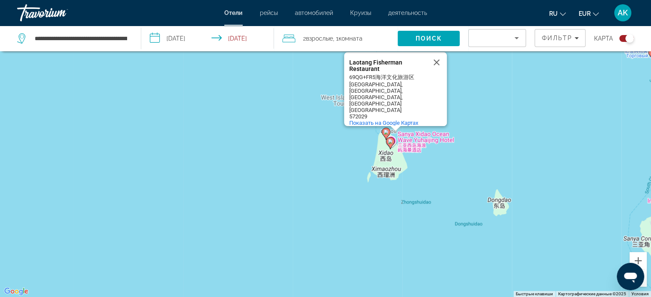
drag, startPoint x: 616, startPoint y: 153, endPoint x: 585, endPoint y: 160, distance: 31.7
click at [616, 152] on div "Чтобы активировать перетаскивание с помощью клавиатуры, нажмите Alt + Ввод. Пос…" at bounding box center [325, 148] width 651 height 297
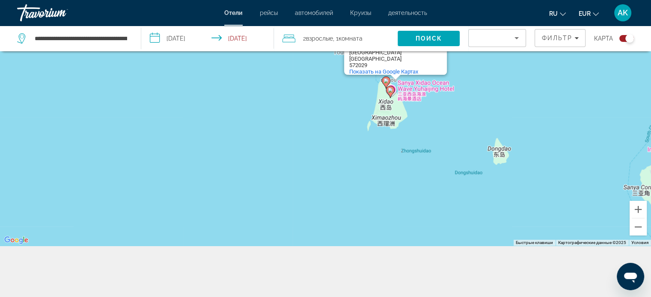
drag, startPoint x: 501, startPoint y: 167, endPoint x: 281, endPoint y: 255, distance: 237.3
click at [264, 292] on div "**********" at bounding box center [325, 123] width 651 height 349
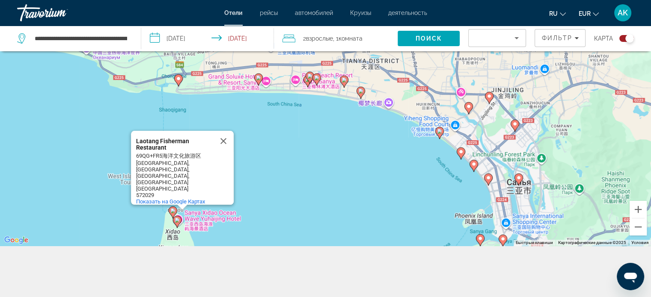
drag, startPoint x: 361, startPoint y: 165, endPoint x: 155, endPoint y: 287, distance: 239.5
click at [150, 291] on div "**********" at bounding box center [325, 123] width 651 height 349
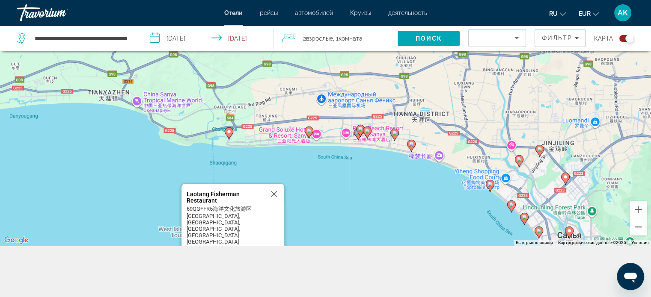
drag, startPoint x: 327, startPoint y: 184, endPoint x: 423, endPoint y: 218, distance: 101.5
click at [420, 233] on div "Чтобы активировать перетаскивание с помощью клавиатуры, нажмите Alt + Ввод. Пос…" at bounding box center [325, 97] width 651 height 297
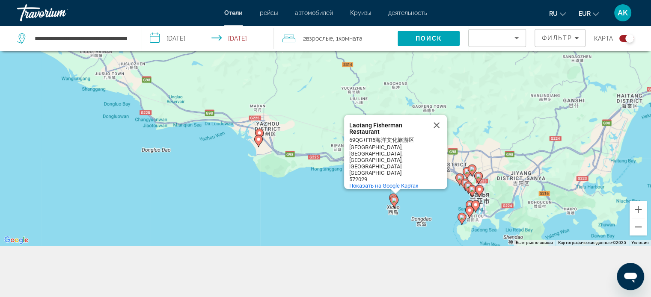
click at [257, 130] on image "Main content" at bounding box center [259, 132] width 5 height 5
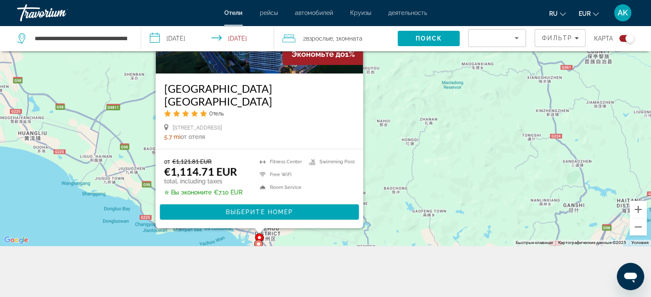
click at [258, 241] on icon "Main content" at bounding box center [258, 245] width 8 height 11
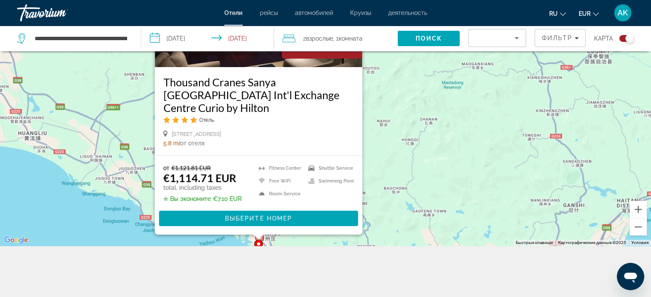
scroll to position [0, 0]
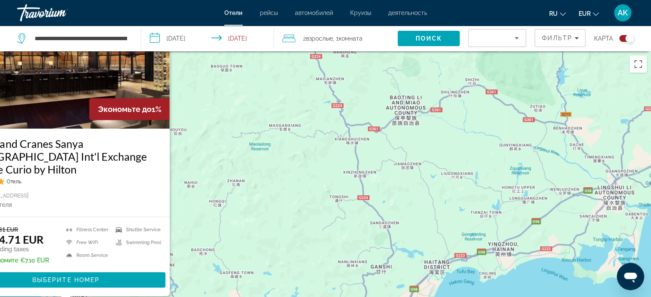
drag, startPoint x: 446, startPoint y: 195, endPoint x: 222, endPoint y: 154, distance: 228.0
click at [222, 154] on div "Чтобы активировать перетаскивание с помощью клавиатуры, нажмите Alt + Ввод. Пос…" at bounding box center [325, 199] width 651 height 297
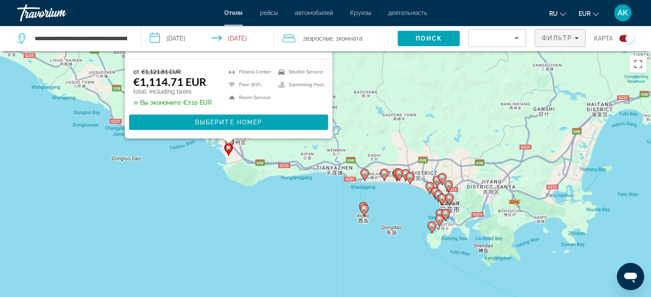
drag, startPoint x: 486, startPoint y: 87, endPoint x: 540, endPoint y: 30, distance: 78.4
click at [540, 51] on div "**********" at bounding box center [325, 225] width 651 height 349
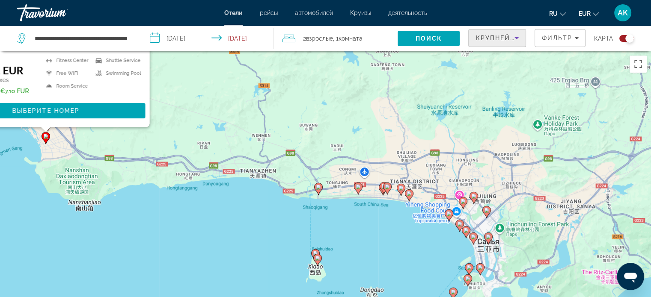
click at [514, 39] on icon "Sort by" at bounding box center [516, 38] width 10 height 10
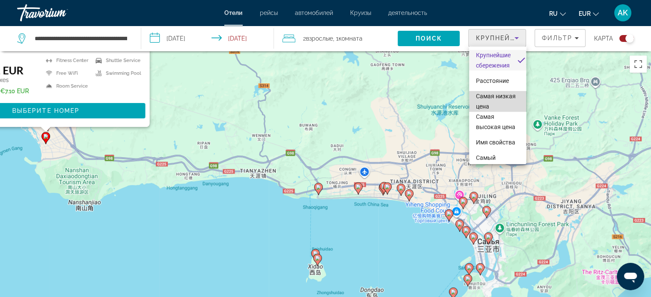
click at [501, 105] on span "Самая низкая цена" at bounding box center [496, 101] width 40 height 17
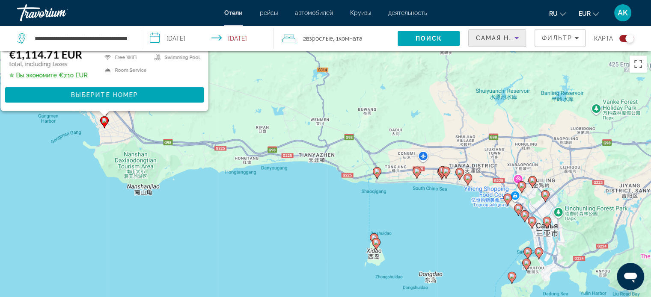
click at [502, 35] on span "Самая низкая цена" at bounding box center [515, 38] width 80 height 7
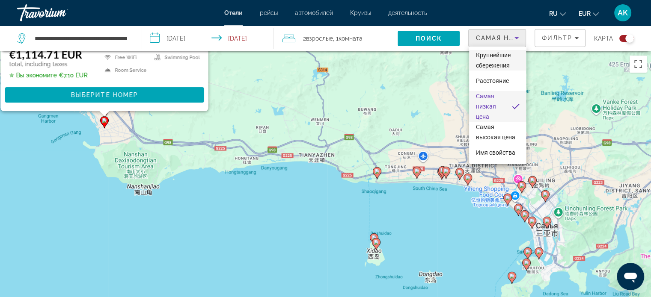
click at [504, 59] on span "Крупнейшие сбережения" at bounding box center [497, 60] width 43 height 21
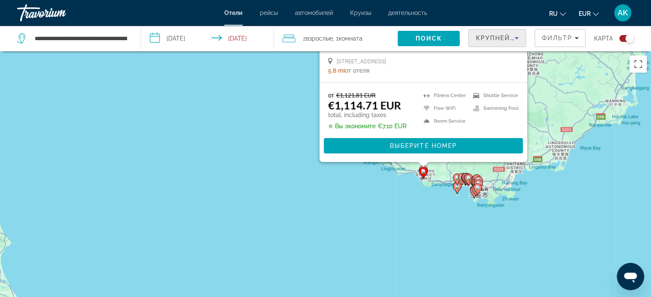
click at [625, 36] on div "Toggle map" at bounding box center [629, 38] width 9 height 9
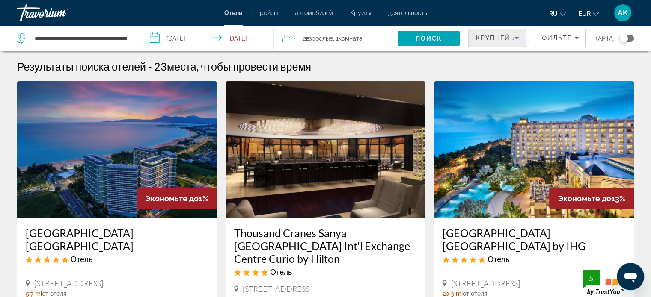
click at [498, 35] on span "Крупнейшие сбережения" at bounding box center [527, 38] width 104 height 7
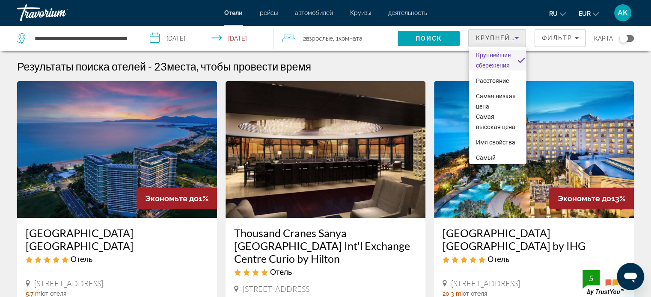
click at [108, 42] on div at bounding box center [325, 148] width 651 height 297
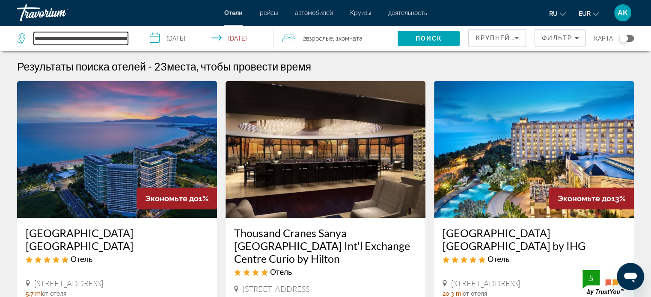
click at [41, 38] on input "**********" at bounding box center [81, 38] width 94 height 13
click at [24, 37] on icon "Search widget" at bounding box center [22, 37] width 4 height 4
click at [44, 36] on input "**********" at bounding box center [81, 38] width 94 height 13
drag, startPoint x: 36, startPoint y: 38, endPoint x: 222, endPoint y: 54, distance: 187.6
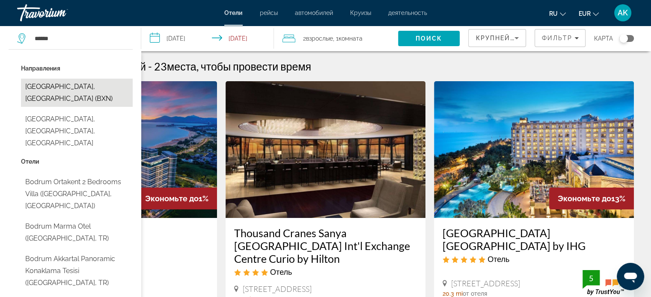
click at [68, 86] on button "Bodrum, Turkey (BXN)" at bounding box center [77, 93] width 112 height 28
type input "**********"
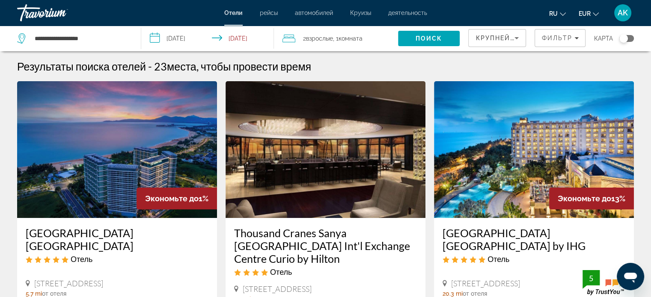
click at [257, 35] on input "**********" at bounding box center [209, 40] width 136 height 28
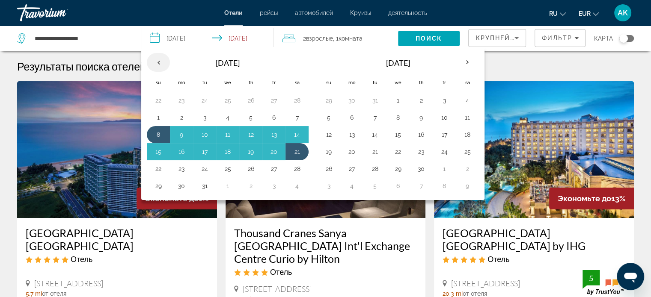
click at [155, 60] on th "Previous month" at bounding box center [158, 62] width 23 height 19
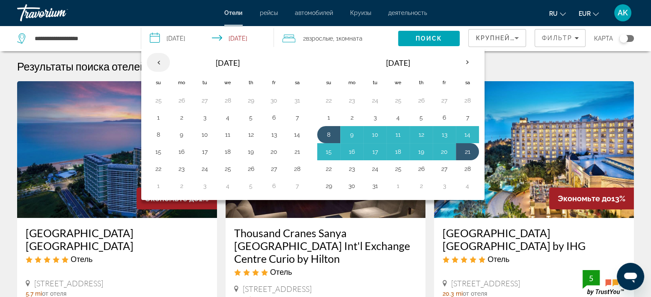
click at [155, 60] on th "Previous month" at bounding box center [158, 62] width 23 height 19
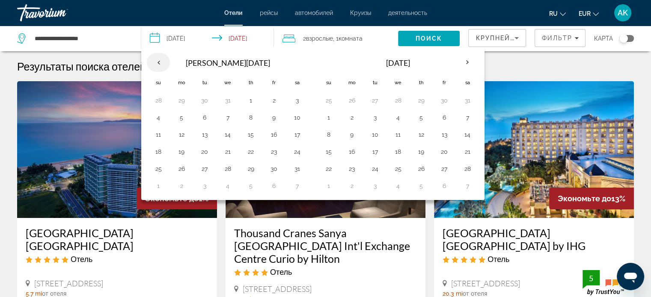
click at [155, 60] on th "Previous month" at bounding box center [158, 62] width 23 height 19
click at [271, 113] on button "10" at bounding box center [274, 116] width 14 height 12
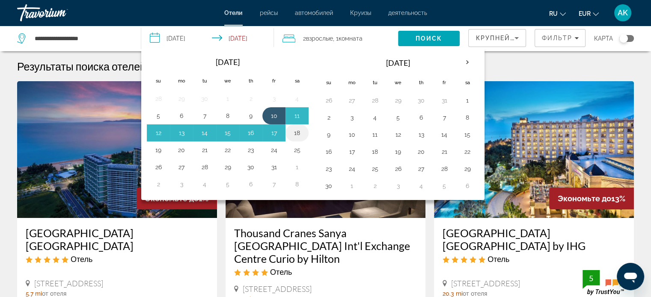
click at [296, 132] on button "18" at bounding box center [297, 133] width 14 height 12
type input "**********"
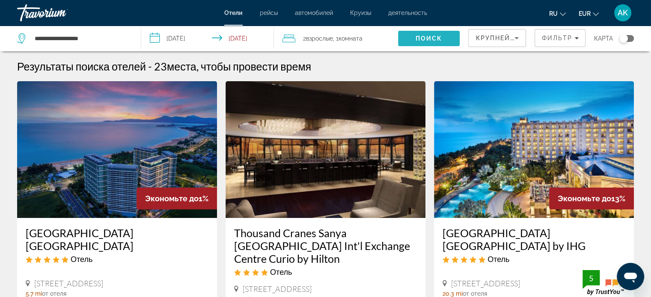
click at [416, 38] on span "Поиск" at bounding box center [428, 38] width 27 height 7
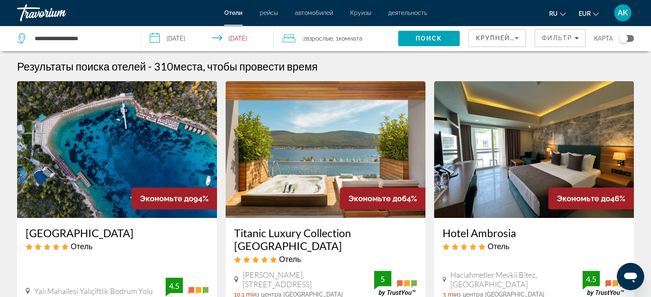
scroll to position [128, 0]
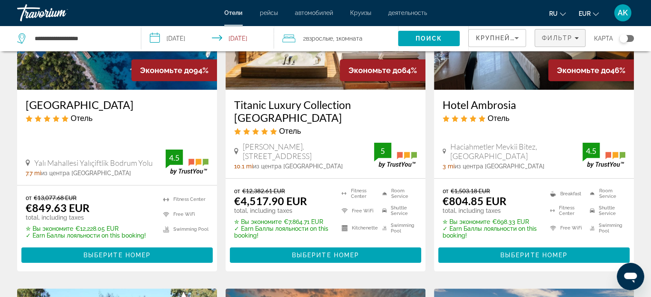
click at [564, 39] on span "Фильтр" at bounding box center [556, 38] width 31 height 7
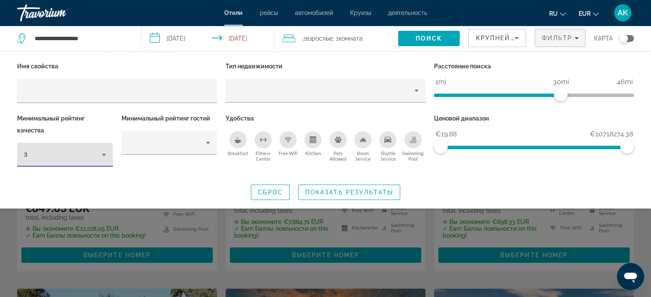
click at [95, 151] on div "3" at bounding box center [63, 155] width 78 height 10
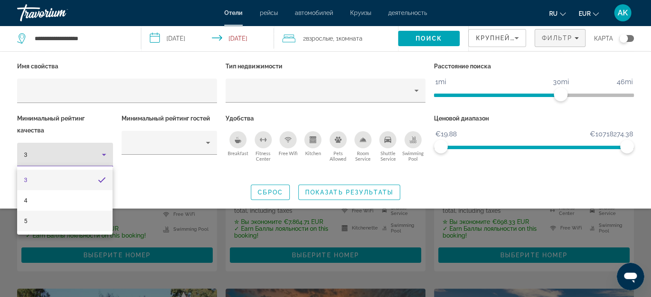
click at [46, 219] on mat-option "5" at bounding box center [64, 221] width 95 height 21
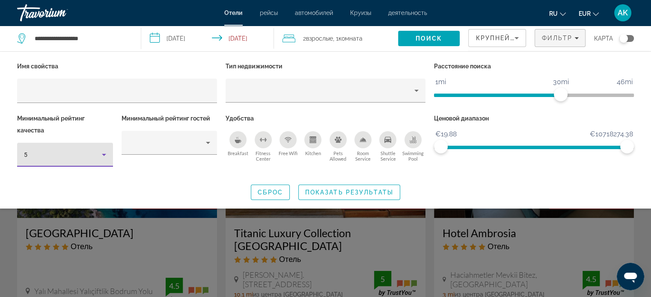
click at [91, 154] on div "5" at bounding box center [63, 155] width 78 height 10
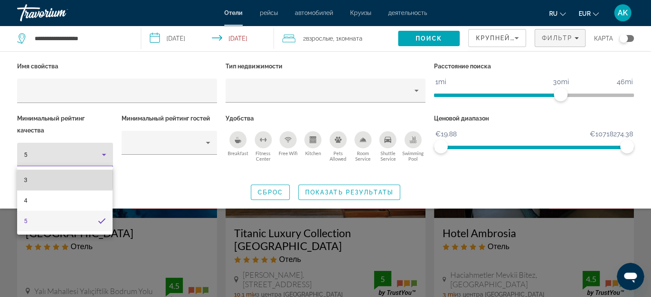
click at [53, 178] on mat-option "3" at bounding box center [64, 180] width 95 height 21
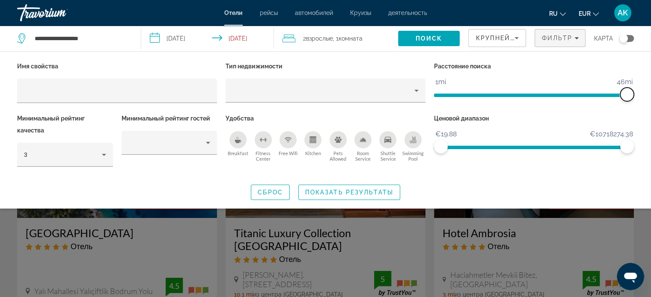
drag, startPoint x: 560, startPoint y: 94, endPoint x: 657, endPoint y: 87, distance: 97.3
click at [651, 87] on html "**********" at bounding box center [325, 148] width 651 height 297
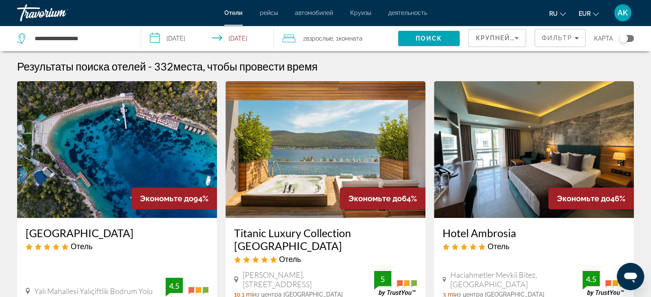
scroll to position [128, 0]
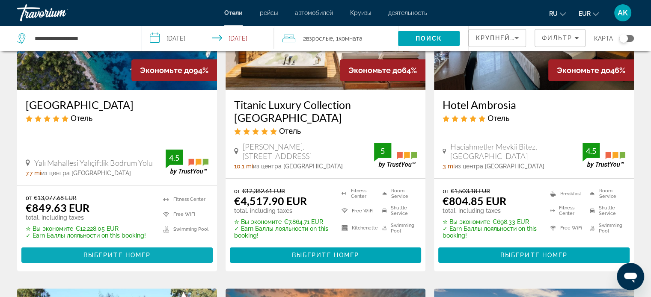
click at [106, 252] on span "Выберите номер" at bounding box center [116, 255] width 67 height 7
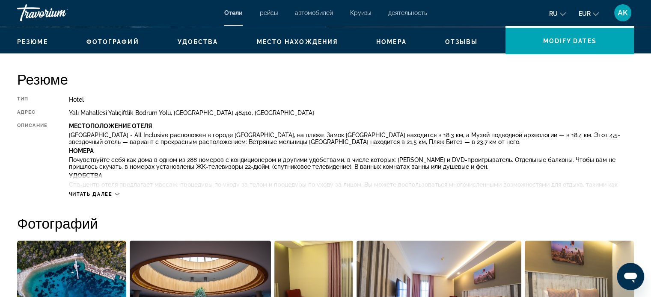
scroll to position [257, 0]
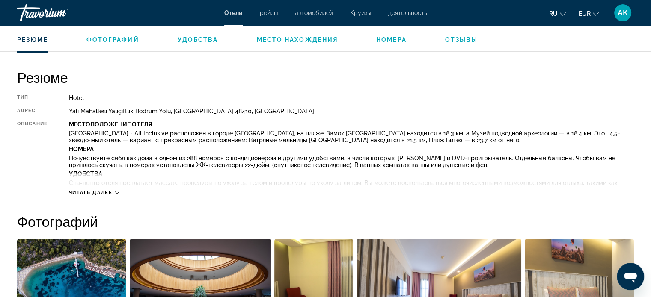
click at [89, 192] on span "Читать далее" at bounding box center [91, 193] width 44 height 6
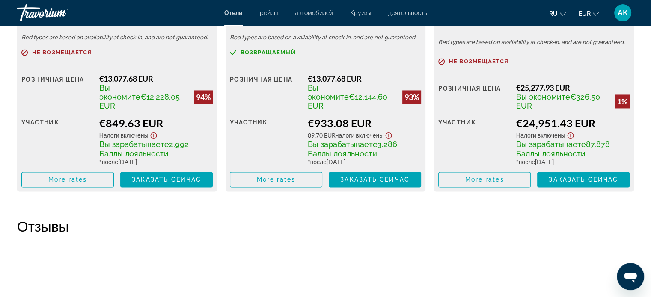
scroll to position [1412, 0]
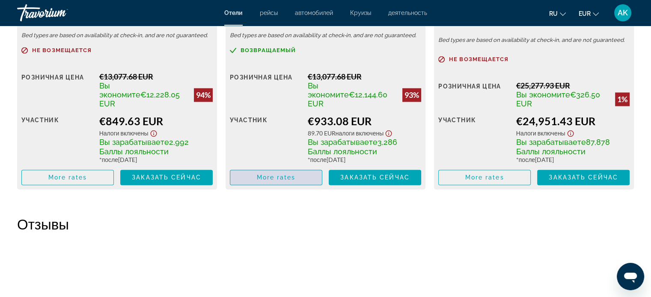
click at [267, 174] on span "More rates" at bounding box center [276, 177] width 39 height 7
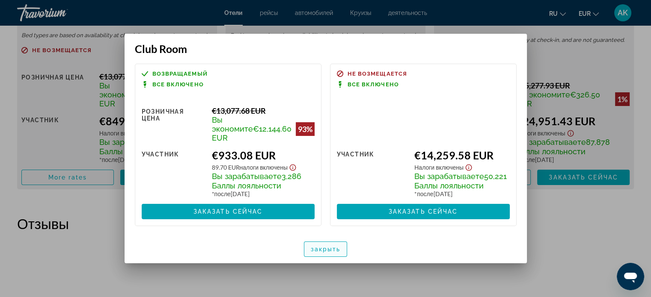
click at [338, 246] on span "закрыть" at bounding box center [326, 249] width 30 height 7
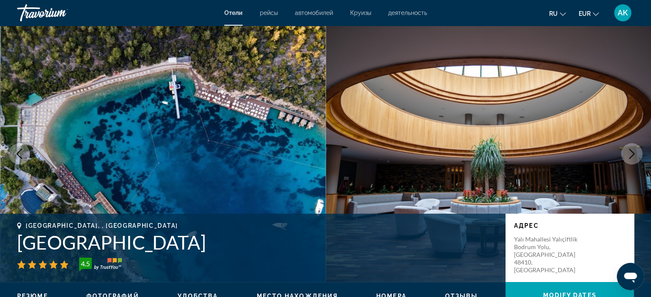
drag, startPoint x: 17, startPoint y: 243, endPoint x: 183, endPoint y: 252, distance: 166.2
click at [183, 252] on h1 "Bodrum Park Resort" at bounding box center [257, 242] width 480 height 22
copy h1 "Bodrum Park Resort"
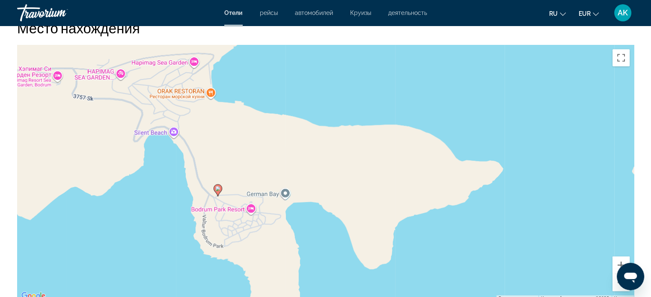
scroll to position [1155, 0]
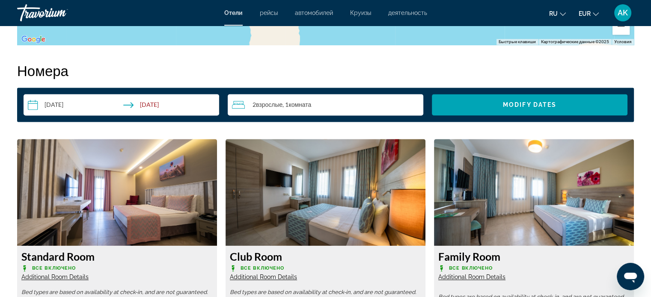
click at [197, 106] on input "**********" at bounding box center [123, 106] width 199 height 24
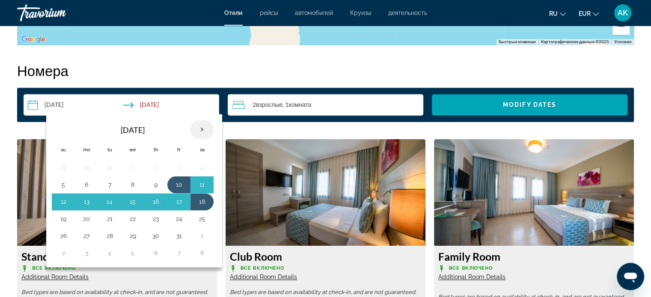
click at [203, 127] on th "Next month" at bounding box center [201, 129] width 23 height 19
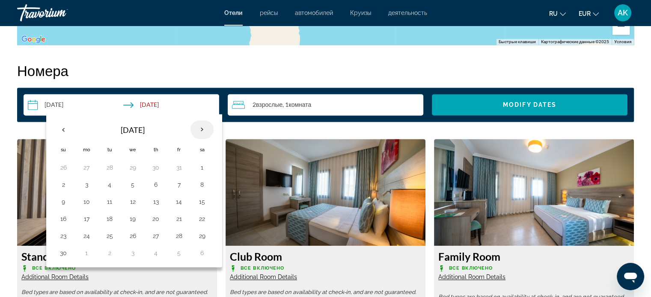
click at [203, 127] on th "Next month" at bounding box center [201, 129] width 23 height 19
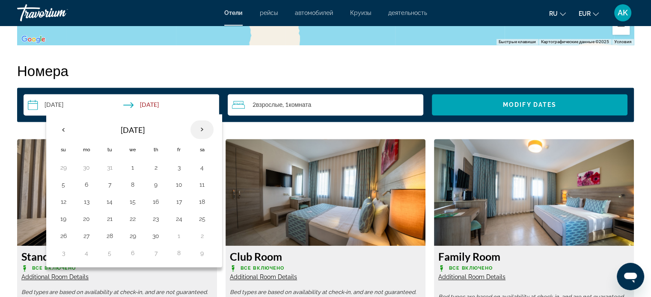
click at [203, 127] on th "Next month" at bounding box center [201, 129] width 23 height 19
click at [203, 217] on button "22" at bounding box center [202, 219] width 14 height 12
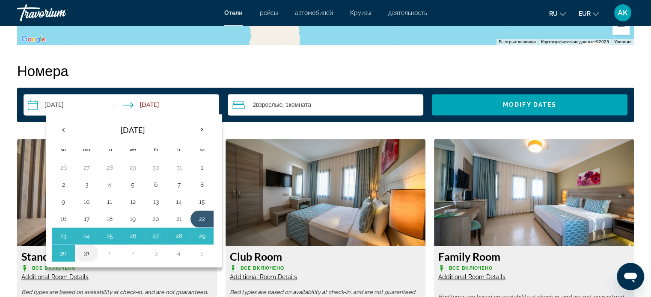
click at [86, 253] on button "31" at bounding box center [87, 253] width 14 height 12
type input "**********"
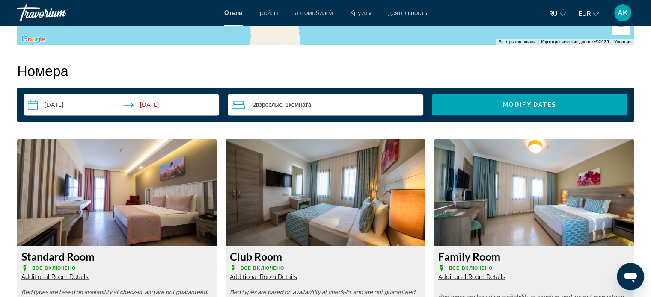
click at [400, 103] on div "2 Взрослый Взрослые , 1 Комната номера" at bounding box center [327, 105] width 191 height 10
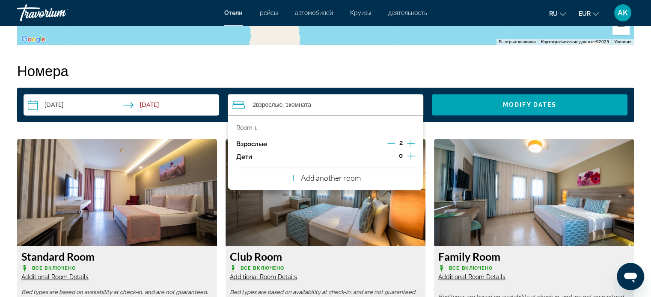
click at [411, 154] on icon "Increment children" at bounding box center [411, 156] width 8 height 10
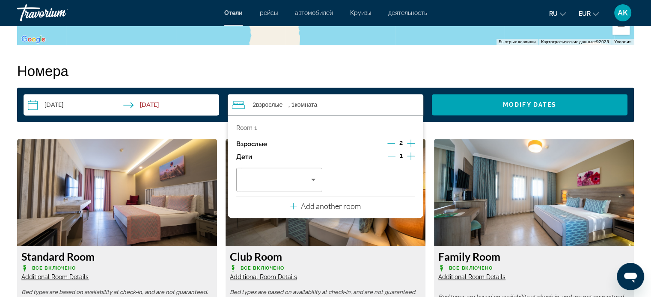
click at [411, 154] on icon "Increment children" at bounding box center [411, 156] width 8 height 10
click at [392, 155] on icon "Decrement children" at bounding box center [391, 156] width 8 height 8
click at [311, 179] on icon "Travelers: 2 adults, 1 child" at bounding box center [313, 180] width 10 height 10
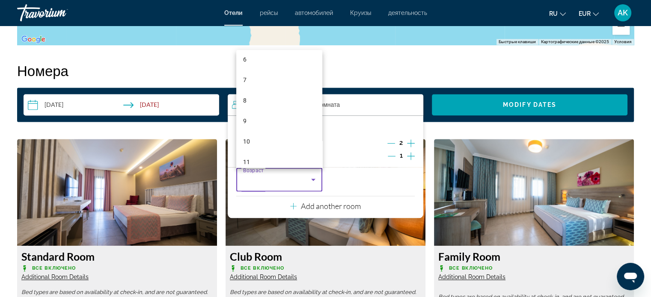
scroll to position [128, 0]
click at [255, 160] on mat-option "11" at bounding box center [279, 161] width 86 height 21
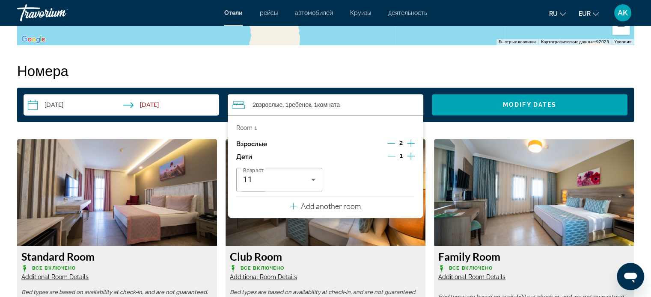
click at [388, 157] on icon "Decrement children" at bounding box center [392, 156] width 8 height 8
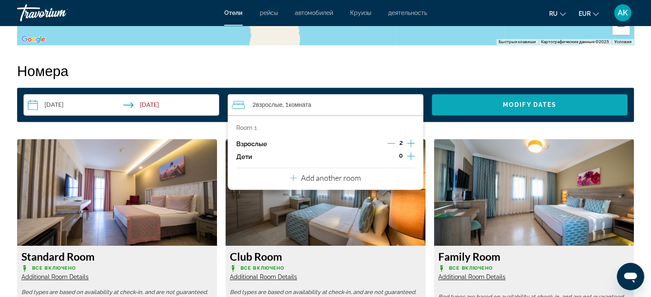
click at [512, 102] on span "Modify Dates" at bounding box center [529, 104] width 53 height 7
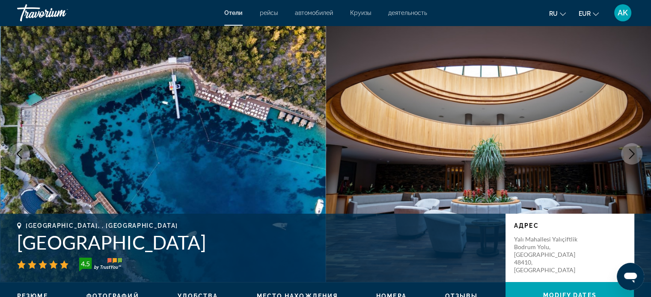
click at [239, 12] on span "Отели" at bounding box center [233, 12] width 18 height 7
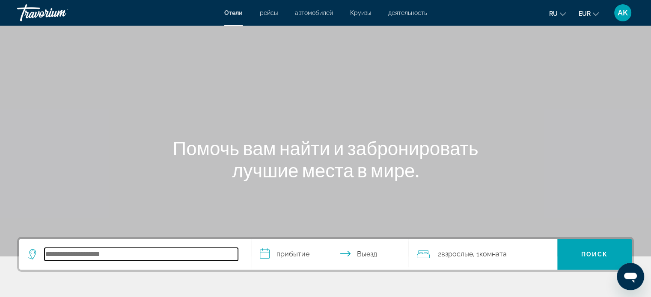
click at [134, 260] on input "Search hotel destination" at bounding box center [140, 254] width 193 height 13
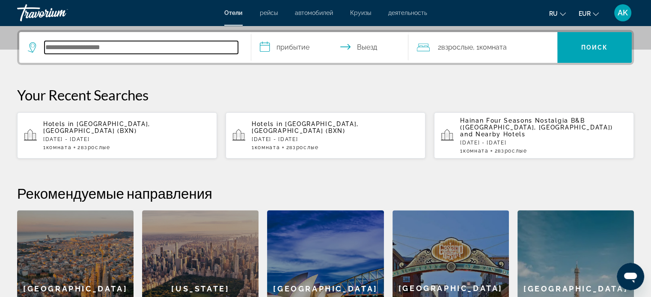
scroll to position [209, 0]
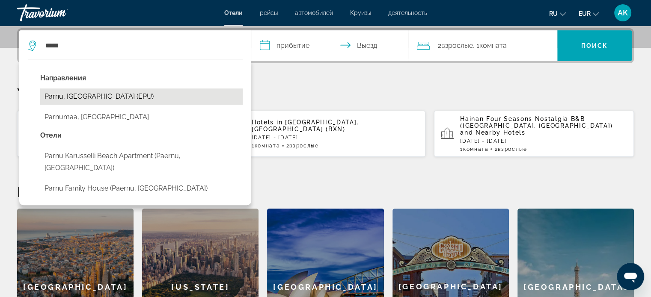
click at [90, 92] on button "Parnu, Estonia (EPU)" at bounding box center [141, 97] width 202 height 16
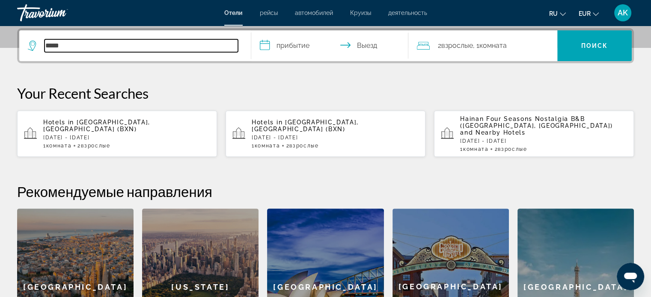
type input "**********"
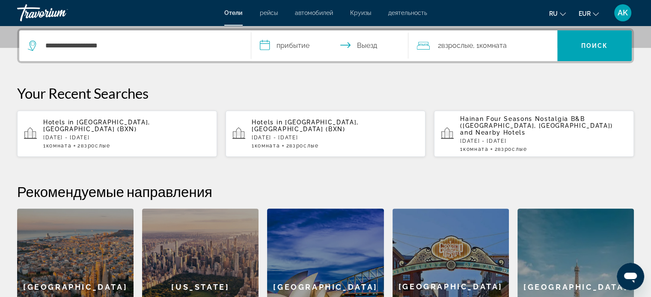
click at [298, 47] on input "**********" at bounding box center [331, 46] width 161 height 33
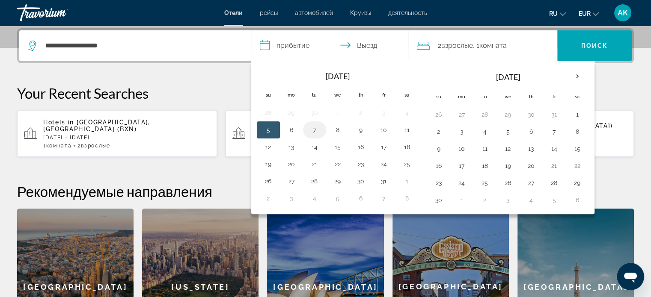
click at [311, 127] on button "7" at bounding box center [315, 130] width 14 height 12
click at [336, 127] on button "8" at bounding box center [338, 130] width 14 height 12
type input "**********"
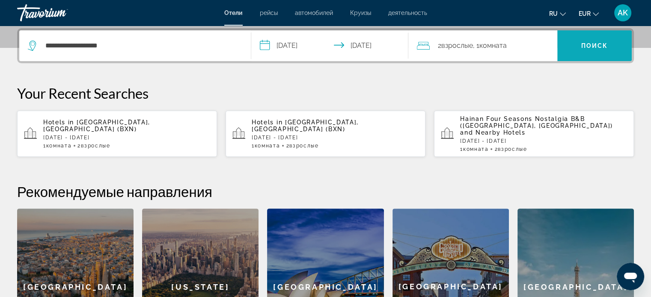
click at [589, 42] on span "Поиск" at bounding box center [594, 45] width 27 height 7
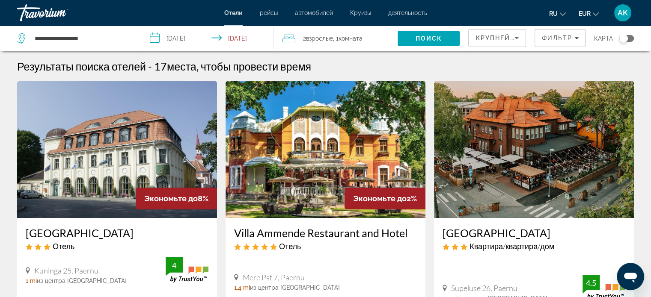
click at [248, 37] on input "**********" at bounding box center [209, 40] width 136 height 28
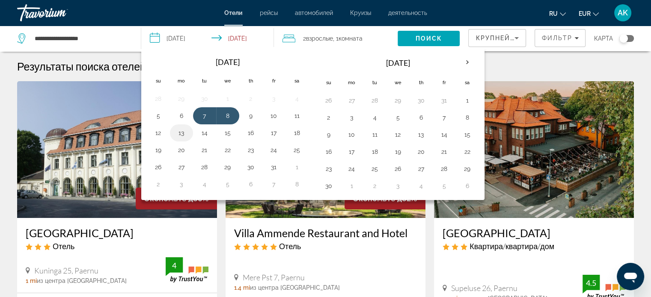
click at [179, 131] on button "13" at bounding box center [182, 133] width 14 height 12
click at [200, 132] on button "14" at bounding box center [205, 133] width 14 height 12
type input "**********"
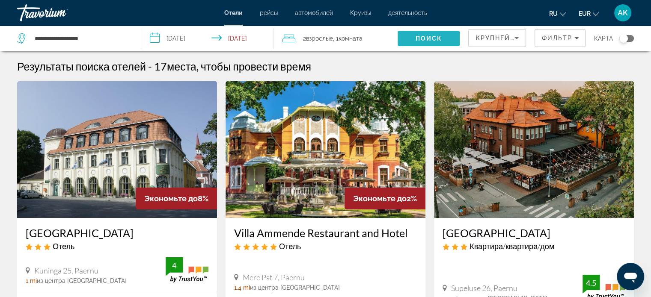
click at [432, 38] on span "Поиск" at bounding box center [428, 38] width 27 height 7
drag, startPoint x: 107, startPoint y: 38, endPoint x: 0, endPoint y: 41, distance: 107.0
click at [0, 41] on app-destination-search "**********" at bounding box center [70, 39] width 141 height 26
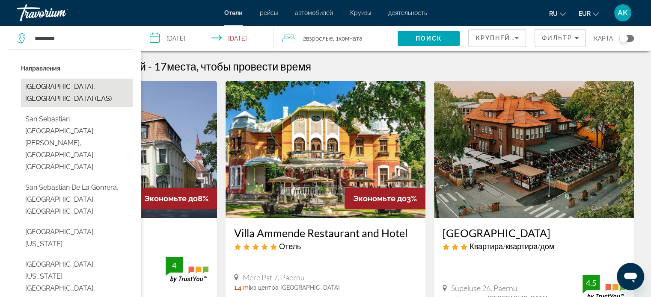
click at [59, 86] on button "San Sebastian, Spain (EAS)" at bounding box center [77, 93] width 112 height 28
type input "**********"
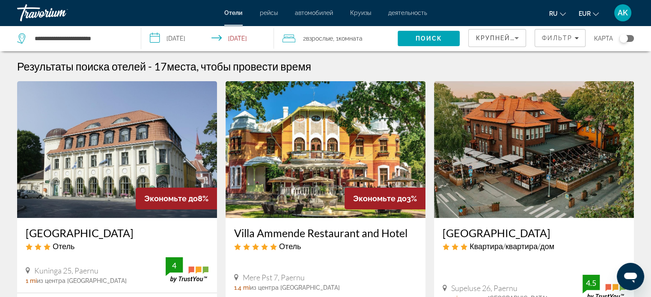
click at [248, 37] on input "**********" at bounding box center [209, 40] width 136 height 28
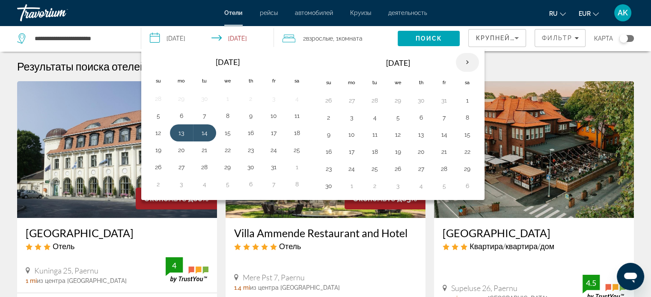
click at [462, 60] on th "Next month" at bounding box center [467, 62] width 23 height 19
click at [350, 168] on button "29" at bounding box center [352, 169] width 14 height 12
click at [462, 62] on th "Next month" at bounding box center [467, 62] width 23 height 19
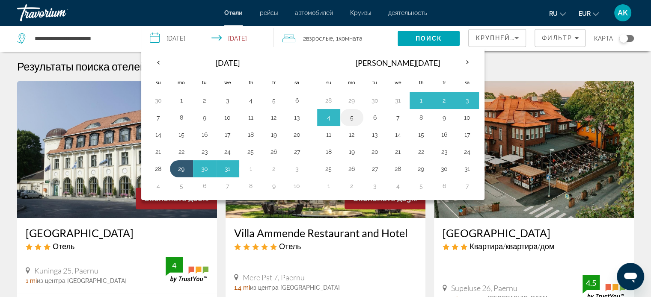
click at [350, 118] on button "5" at bounding box center [352, 118] width 14 height 12
type input "**********"
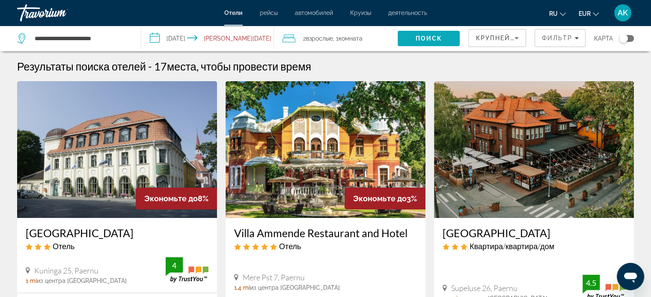
click at [429, 41] on span "Поиск" at bounding box center [428, 38] width 27 height 7
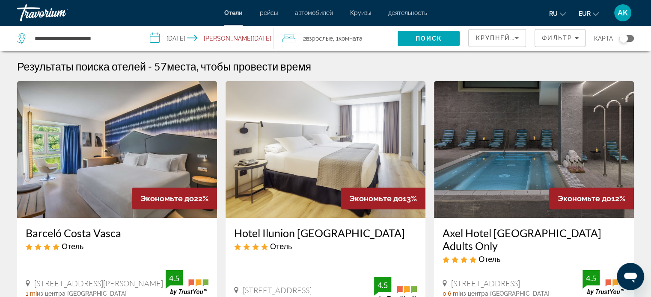
scroll to position [128, 0]
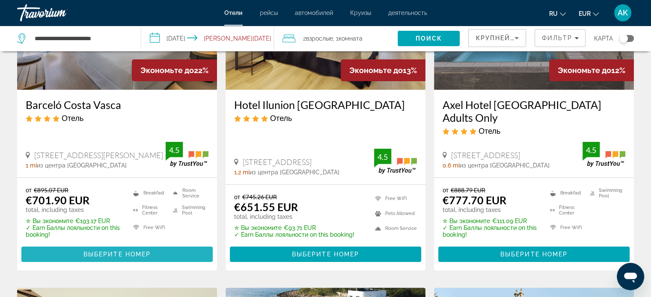
click at [98, 244] on span "Main content" at bounding box center [116, 254] width 191 height 21
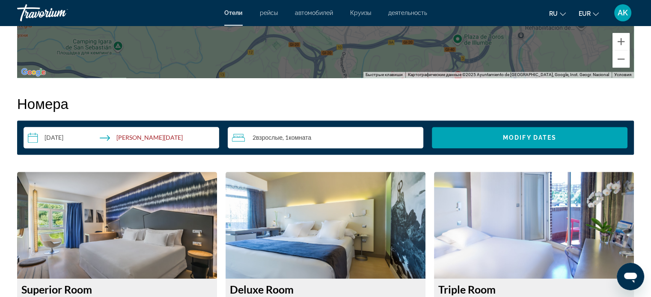
scroll to position [1028, 0]
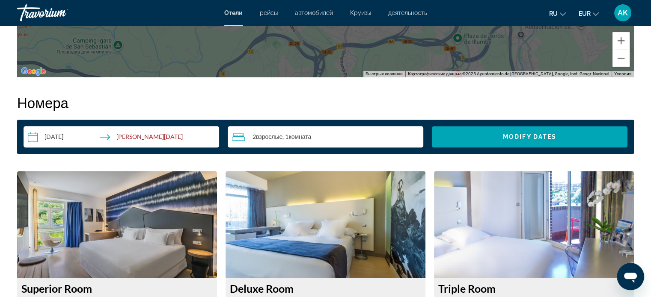
click at [183, 135] on input "**********" at bounding box center [123, 138] width 199 height 24
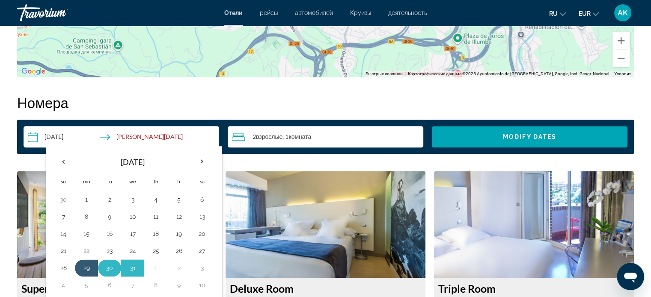
click at [108, 265] on button "30" at bounding box center [110, 268] width 14 height 12
click at [198, 160] on th "Next month" at bounding box center [201, 161] width 23 height 19
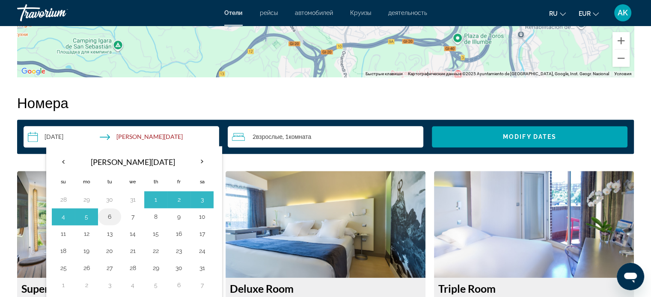
click at [113, 215] on button "6" at bounding box center [110, 217] width 14 height 12
type input "**********"
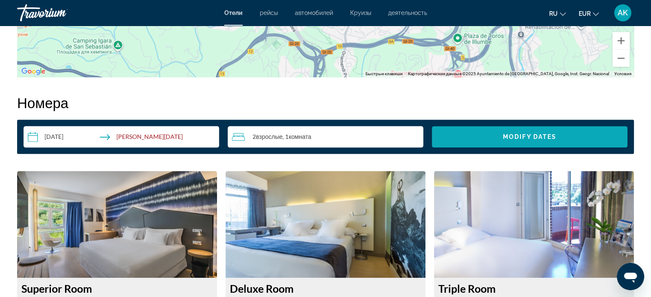
click at [536, 137] on span "Modify Dates" at bounding box center [529, 136] width 53 height 7
